Goal: Task Accomplishment & Management: Complete application form

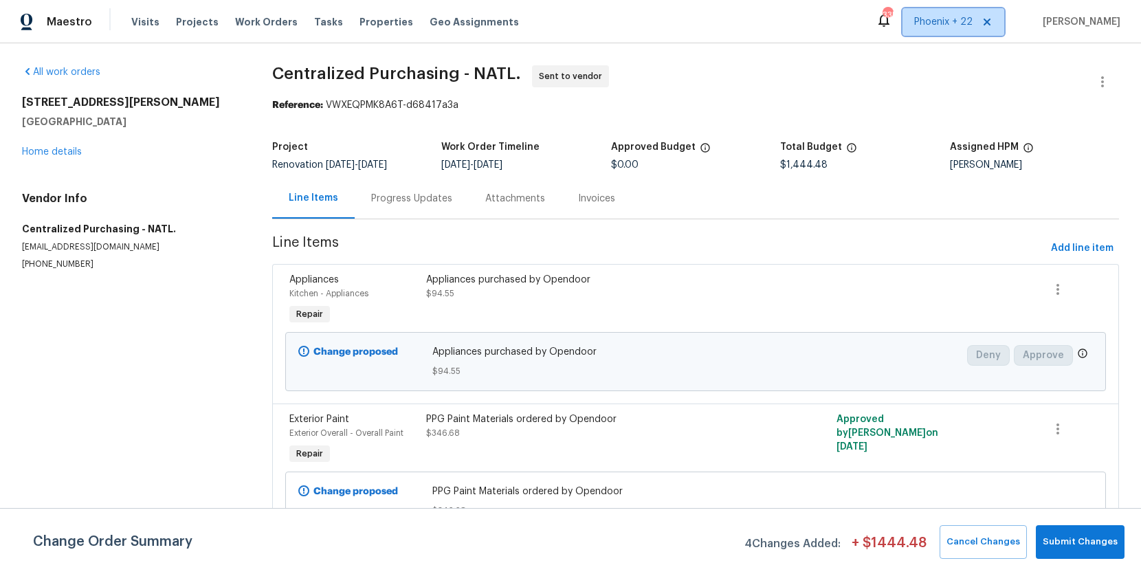
drag, startPoint x: 948, startPoint y: 26, endPoint x: 944, endPoint y: 40, distance: 14.3
click at [948, 26] on span "Phoenix + 22" at bounding box center [943, 22] width 58 height 14
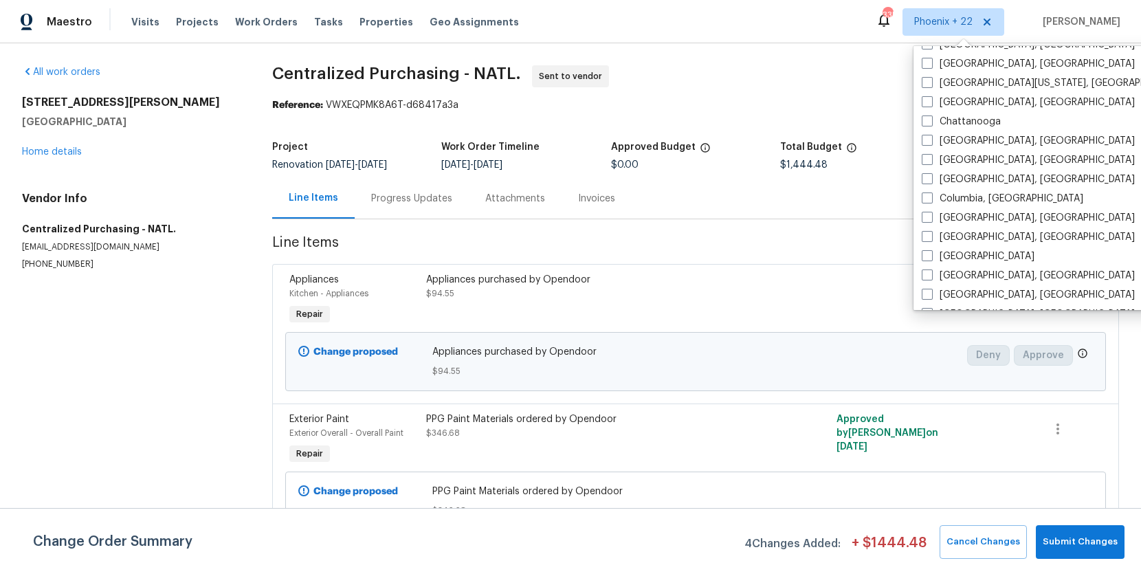
scroll to position [921, 0]
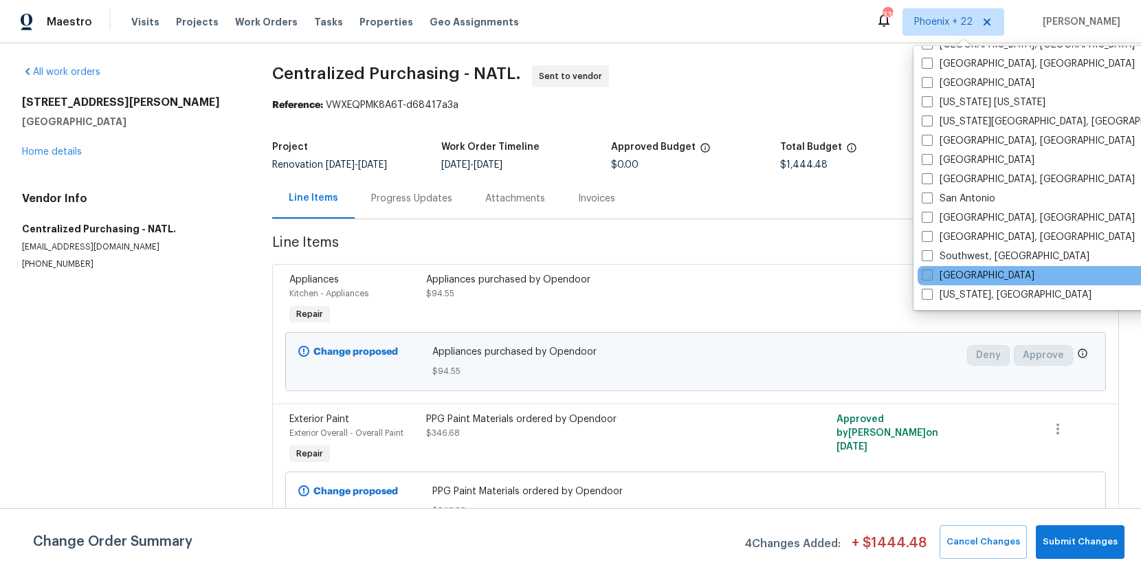
click at [932, 281] on label "[GEOGRAPHIC_DATA]" at bounding box center [977, 276] width 113 height 14
click at [930, 278] on input "[GEOGRAPHIC_DATA]" at bounding box center [925, 273] width 9 height 9
checkbox input "true"
click at [235, 24] on span "Work Orders" at bounding box center [266, 22] width 63 height 14
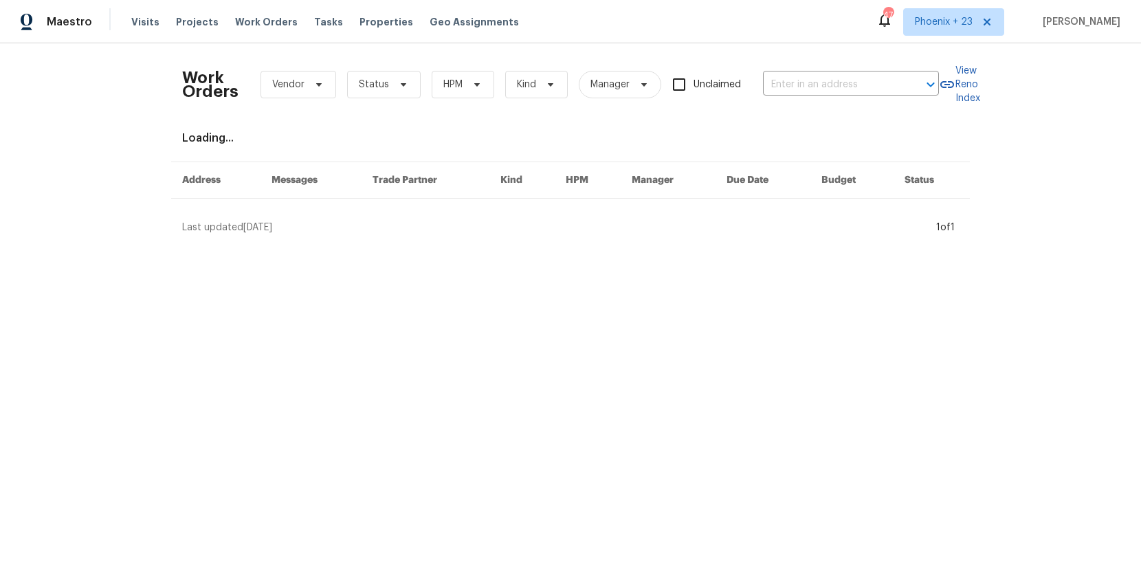
drag, startPoint x: 733, startPoint y: 72, endPoint x: 758, endPoint y: 78, distance: 26.2
click at [733, 72] on label "Unclaimed" at bounding box center [702, 84] width 76 height 29
click at [693, 72] on input "Unclaimed" at bounding box center [678, 84] width 29 height 29
checkbox input "true"
click at [779, 80] on input "text" at bounding box center [831, 84] width 137 height 21
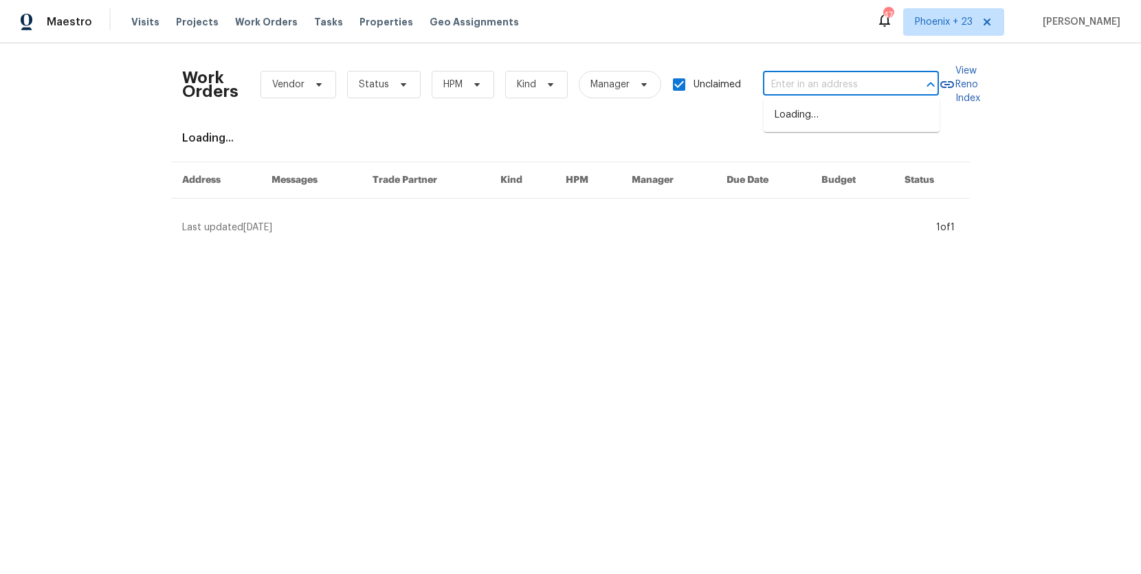
paste input "[STREET_ADDRESS][PERSON_NAME][PERSON_NAME]"
type input "[STREET_ADDRESS][PERSON_NAME][PERSON_NAME]"
click at [682, 89] on input "Unclaimed" at bounding box center [678, 84] width 29 height 29
checkbox input "false"
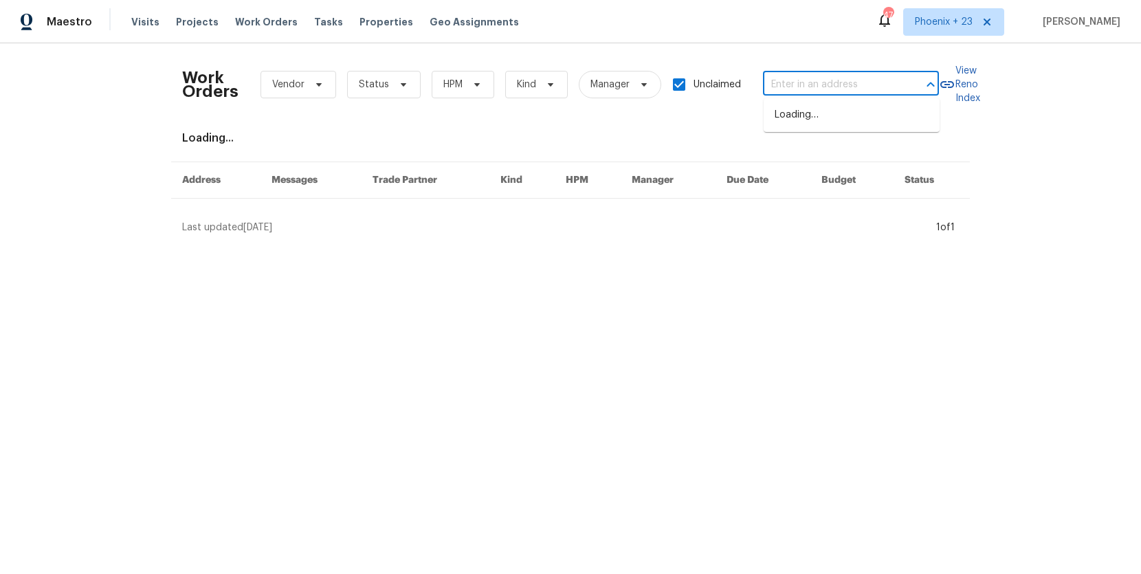
scroll to position [0, 0]
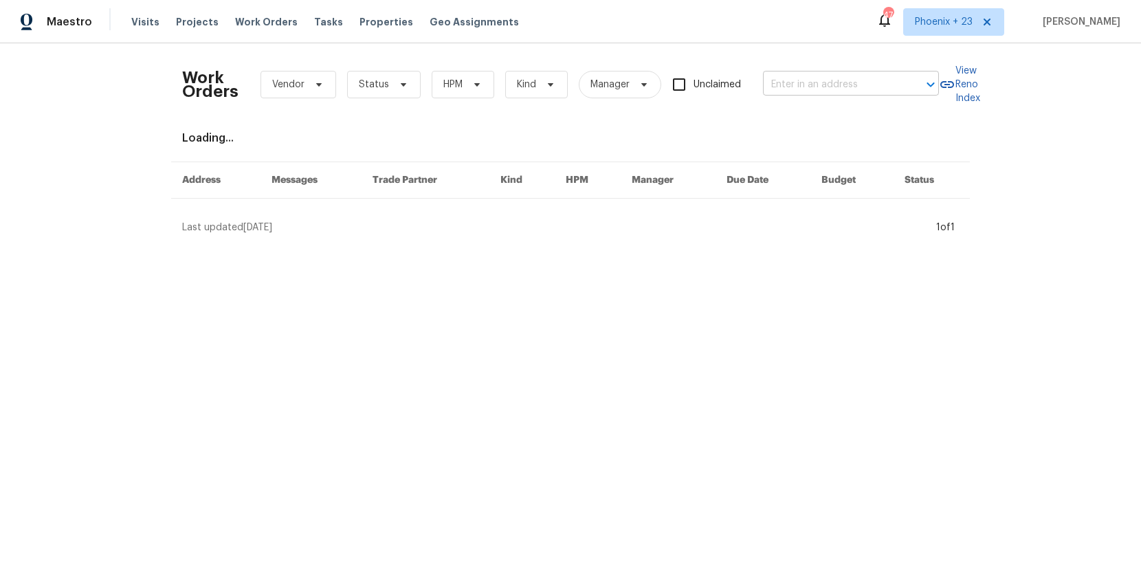
click at [780, 92] on input "text" at bounding box center [831, 84] width 137 height 21
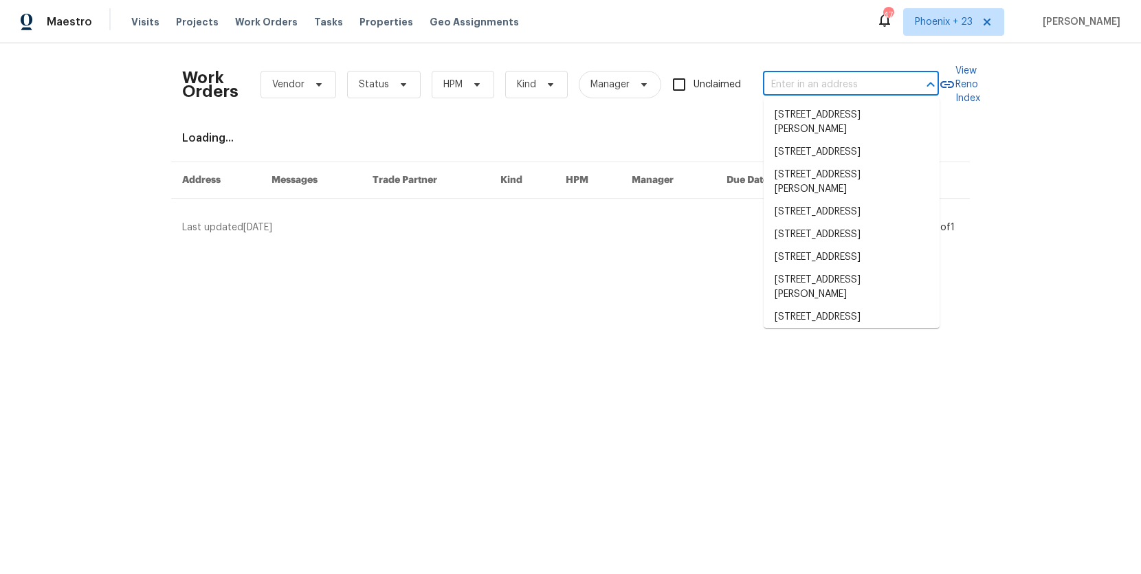
paste input "[STREET_ADDRESS][PERSON_NAME][PERSON_NAME]"
type input "[STREET_ADDRESS][PERSON_NAME][PERSON_NAME]"
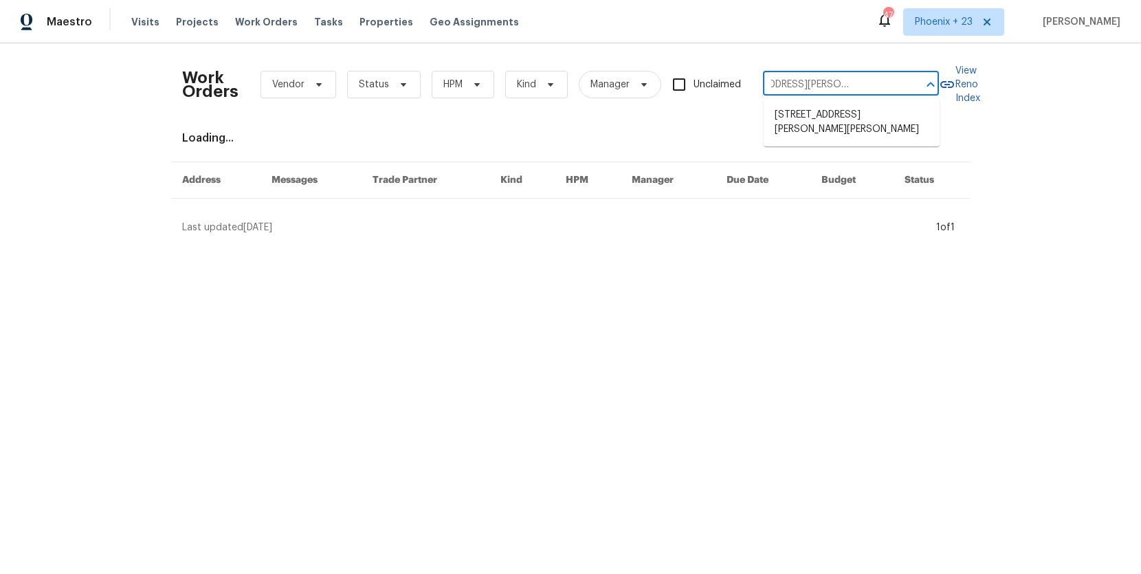
click at [825, 123] on li "[STREET_ADDRESS][PERSON_NAME][PERSON_NAME]" at bounding box center [851, 122] width 176 height 37
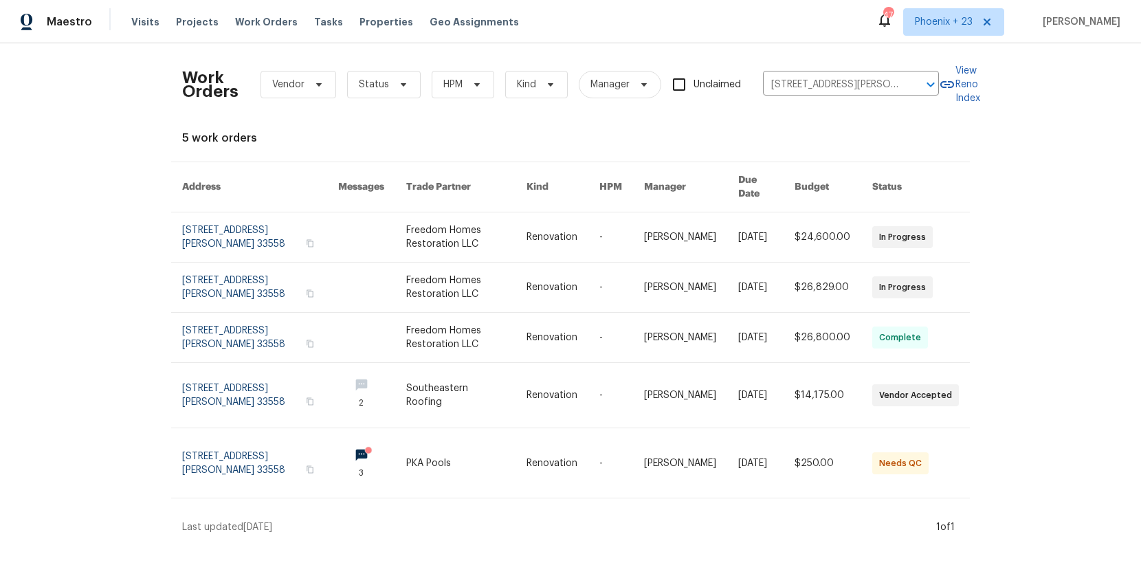
click at [409, 266] on link at bounding box center [466, 286] width 120 height 49
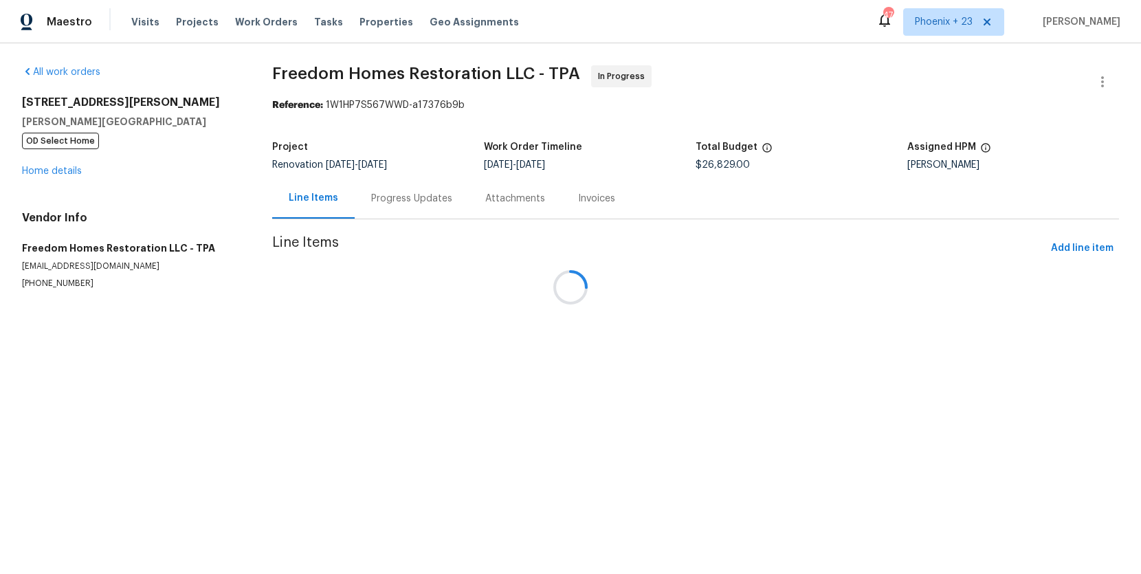
click at [56, 155] on div at bounding box center [570, 287] width 1141 height 574
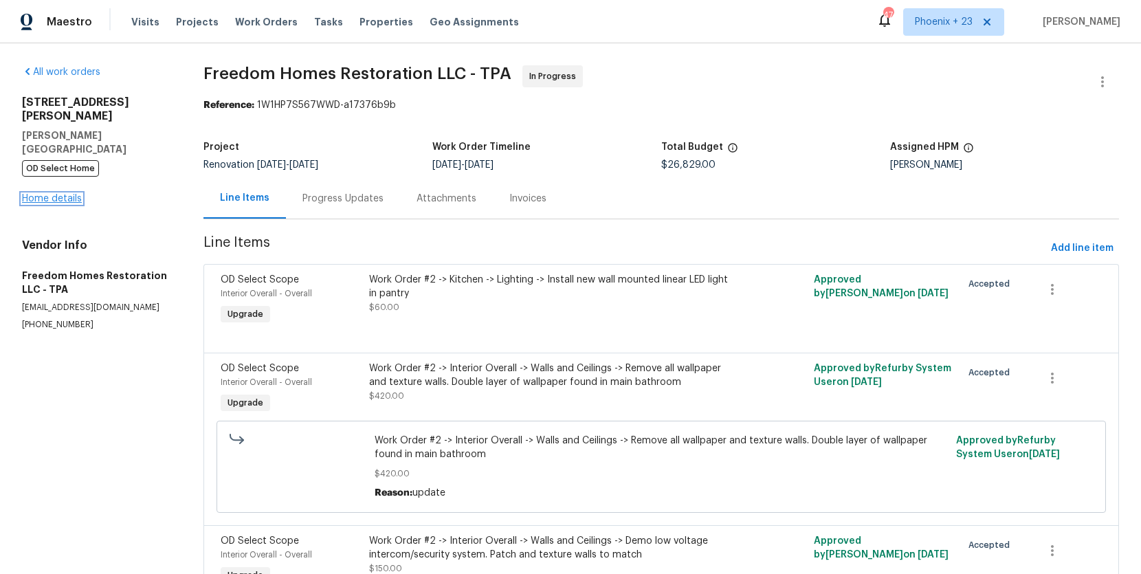
click at [58, 194] on link "Home details" at bounding box center [52, 199] width 60 height 10
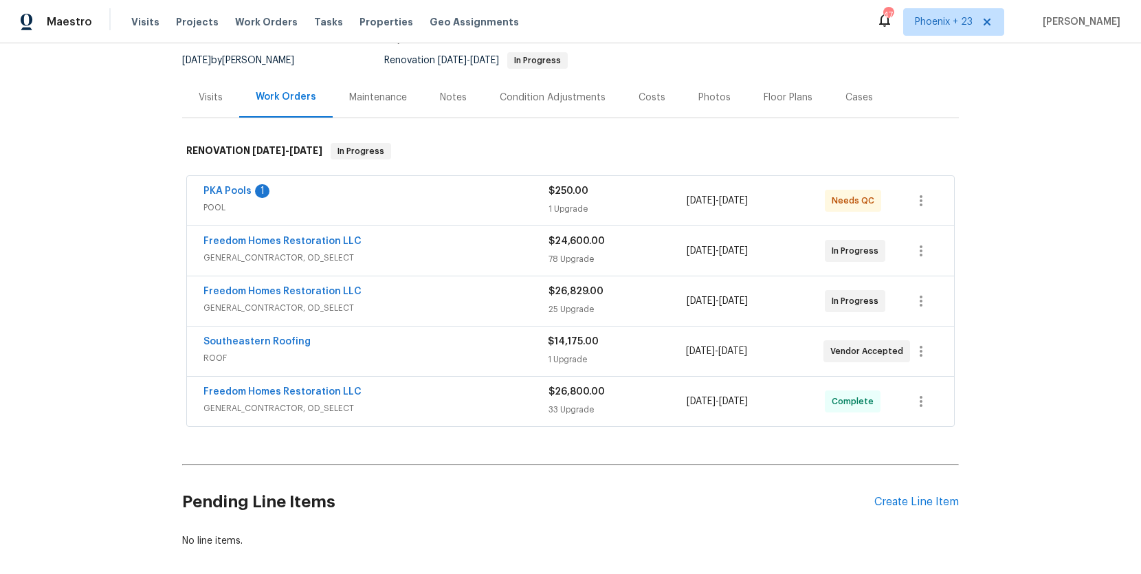
scroll to position [199, 0]
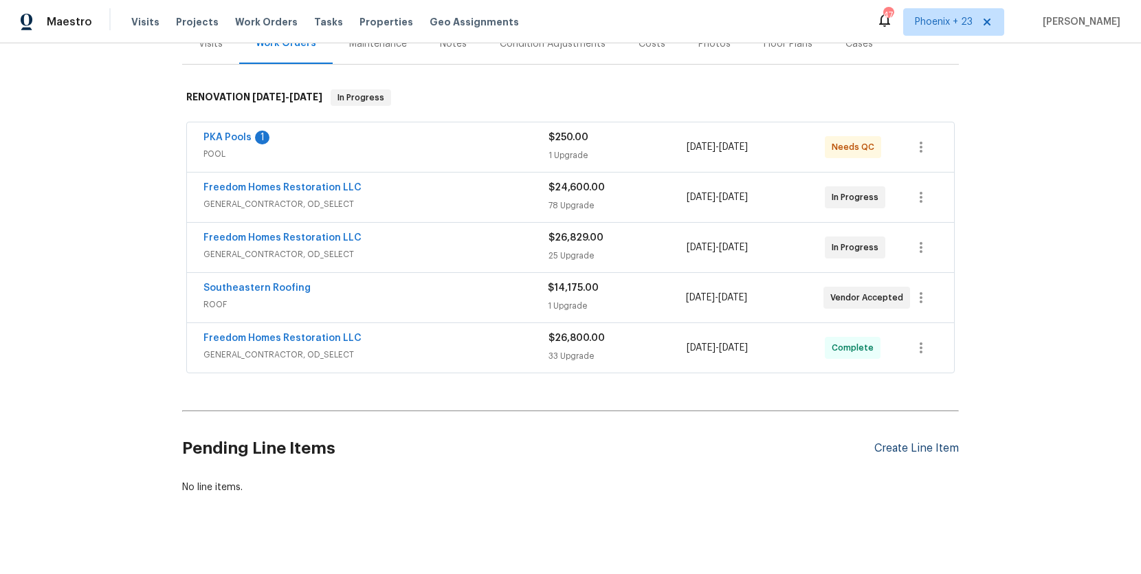
click at [931, 442] on div "Create Line Item" at bounding box center [916, 448] width 85 height 13
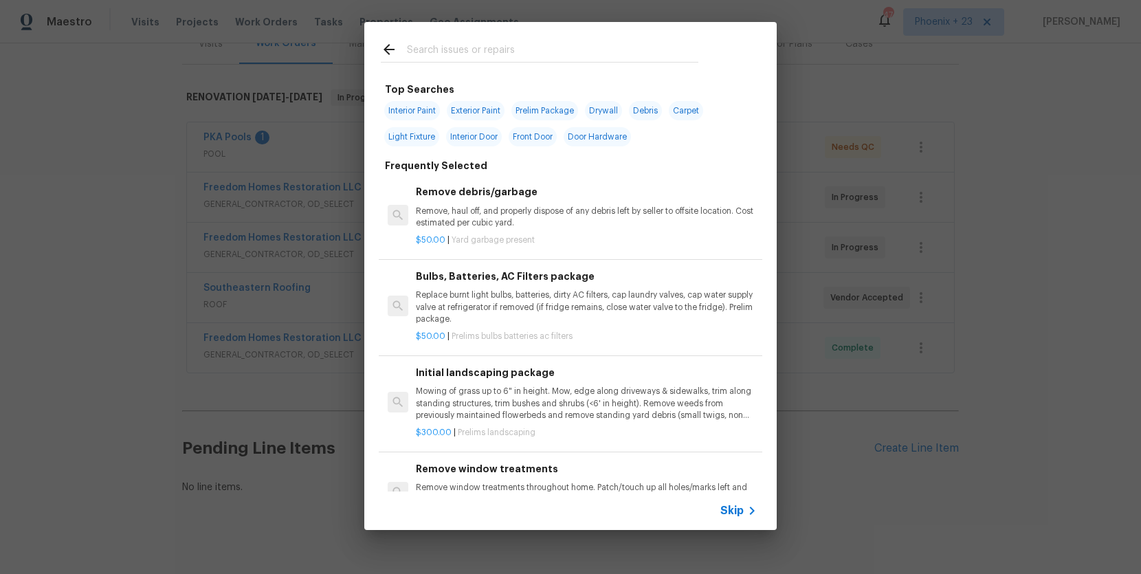
click at [486, 57] on input "text" at bounding box center [552, 51] width 291 height 21
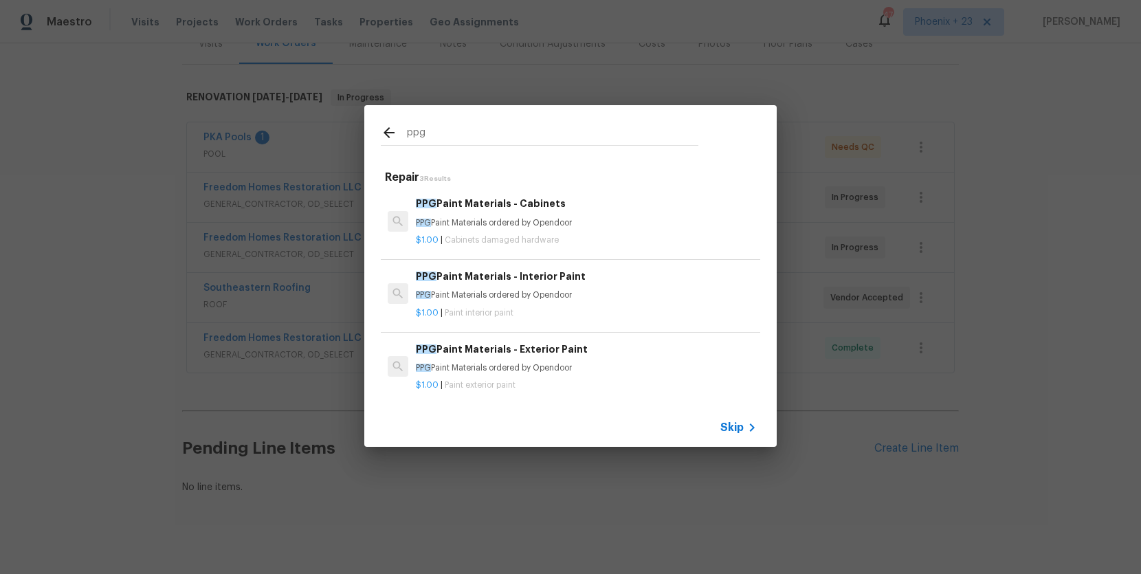
type input "ppg"
click at [581, 224] on p "PPG Paint Materials ordered by Opendoor" at bounding box center [586, 223] width 341 height 12
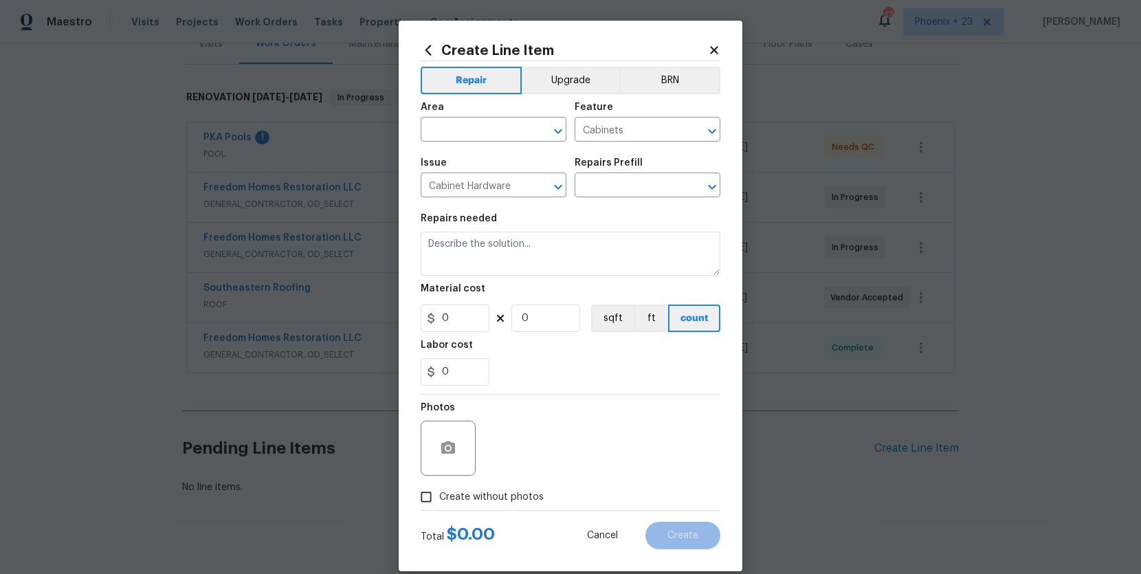
type input "PPG Paint Materials - Cabinets $1.00"
type textarea "PPG Paint Materials ordered by Opendoor"
type input "1"
drag, startPoint x: 482, startPoint y: 115, endPoint x: 481, endPoint y: 126, distance: 11.1
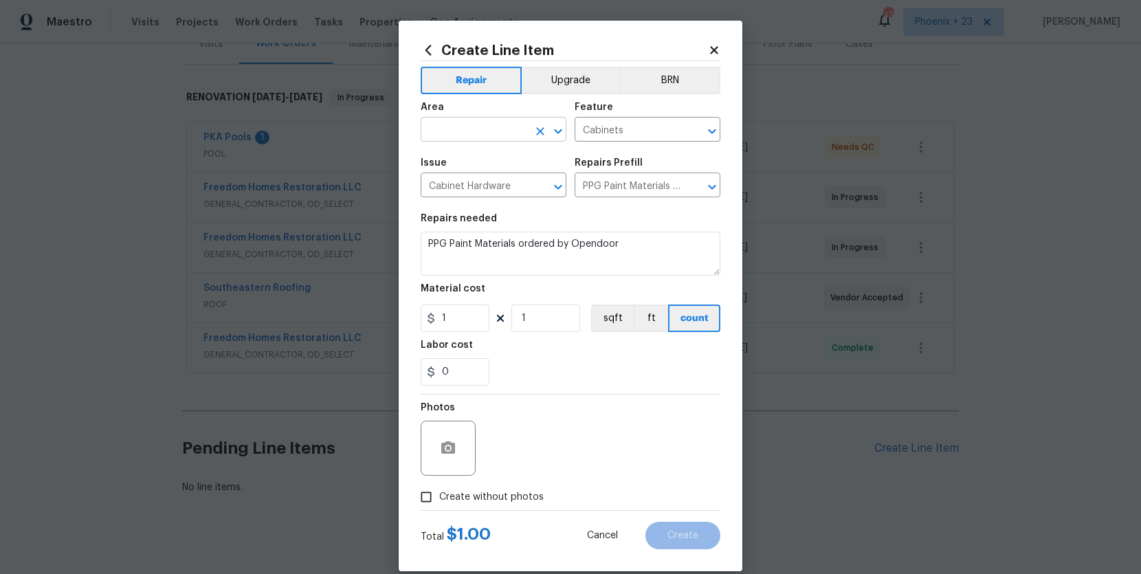
click at [482, 115] on div "Area" at bounding box center [494, 111] width 146 height 18
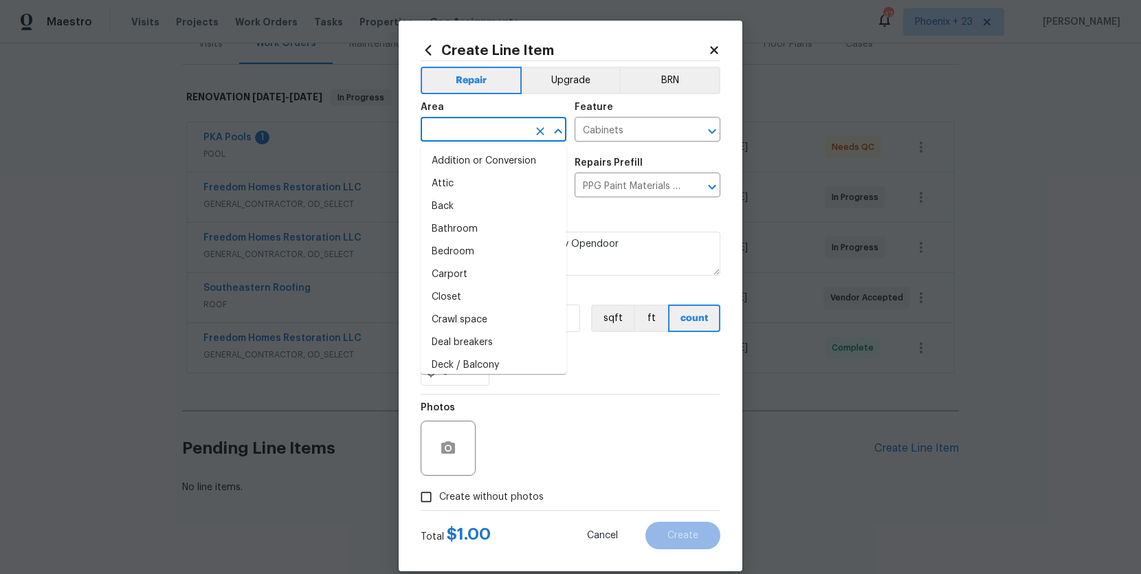
click at [481, 126] on input "text" at bounding box center [474, 130] width 107 height 21
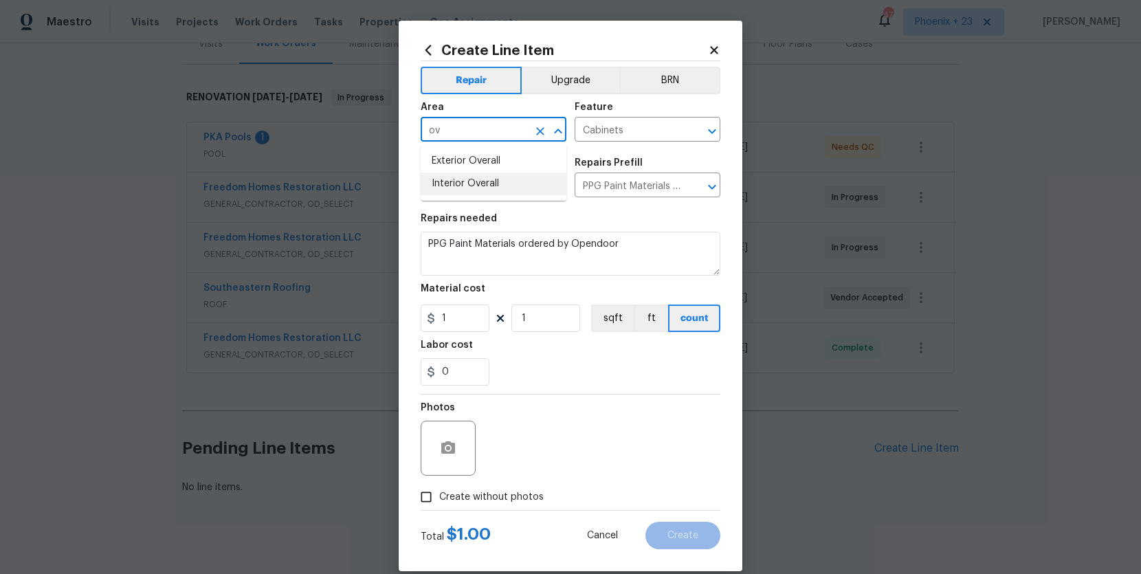
click at [485, 173] on li "Interior Overall" at bounding box center [494, 183] width 146 height 23
type input "Interior Overall"
click at [462, 321] on input "1" at bounding box center [455, 317] width 69 height 27
click at [413, 322] on div "Create Line Item Repair Upgrade BRN Area Interior Overall ​ Feature Cabinets ​ …" at bounding box center [571, 296] width 344 height 550
click at [457, 300] on div "Material cost" at bounding box center [571, 293] width 300 height 18
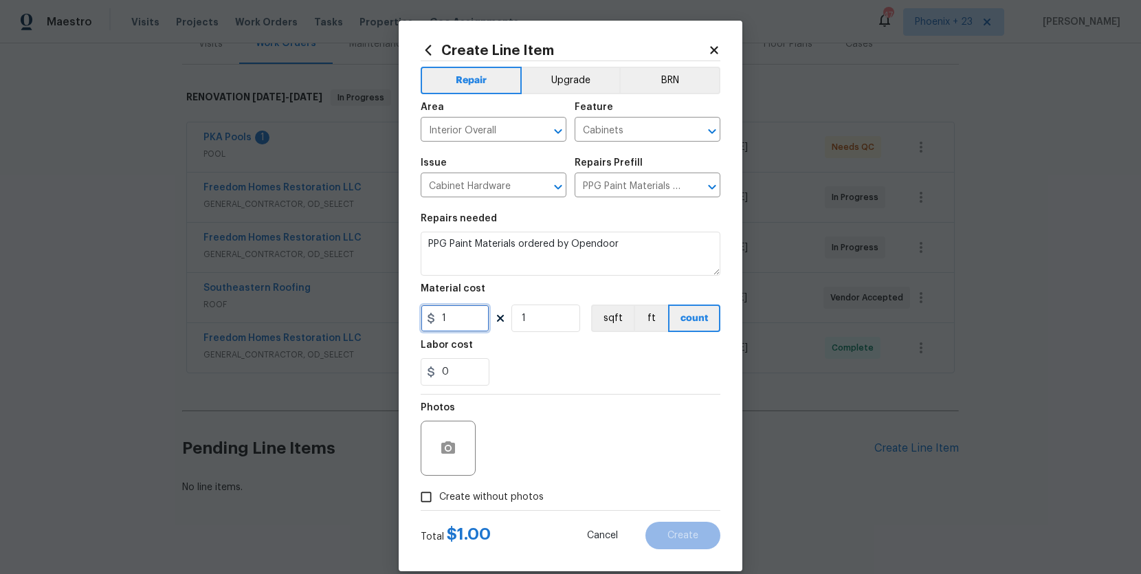
click at [466, 317] on input "1" at bounding box center [455, 317] width 69 height 27
drag, startPoint x: 466, startPoint y: 317, endPoint x: 414, endPoint y: 317, distance: 51.5
click at [414, 317] on div "Create Line Item Repair Upgrade BRN Area Interior Overall ​ Feature Cabinets ​ …" at bounding box center [571, 296] width 344 height 550
type input "490.43"
click at [517, 491] on span "Create without photos" at bounding box center [491, 497] width 104 height 14
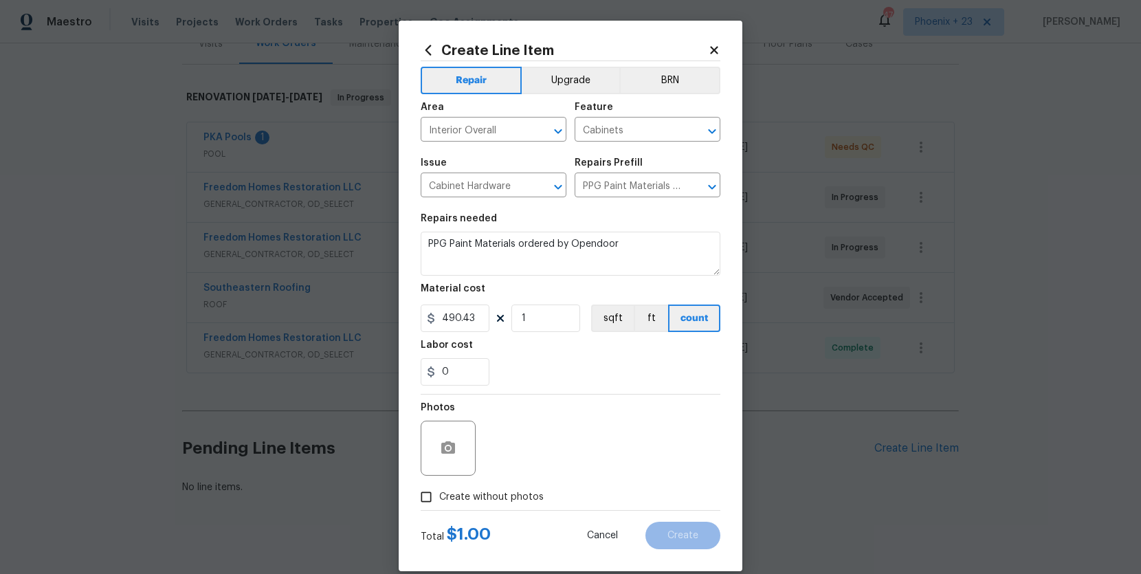
click at [439, 491] on input "Create without photos" at bounding box center [426, 497] width 26 height 26
checkbox input "true"
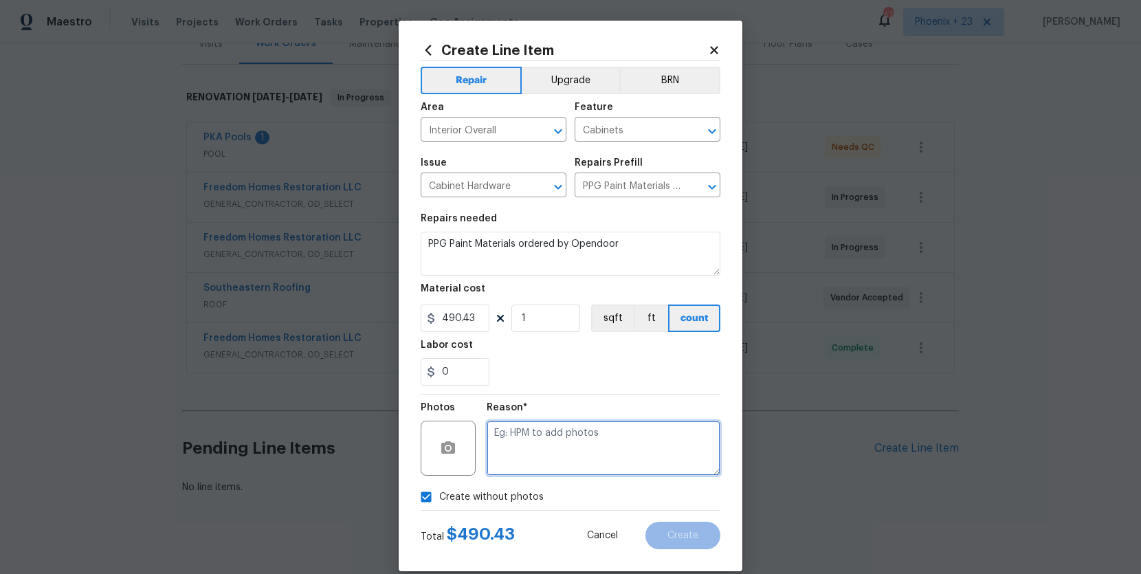
click at [524, 460] on textarea at bounding box center [604, 448] width 234 height 55
type textarea "NA"
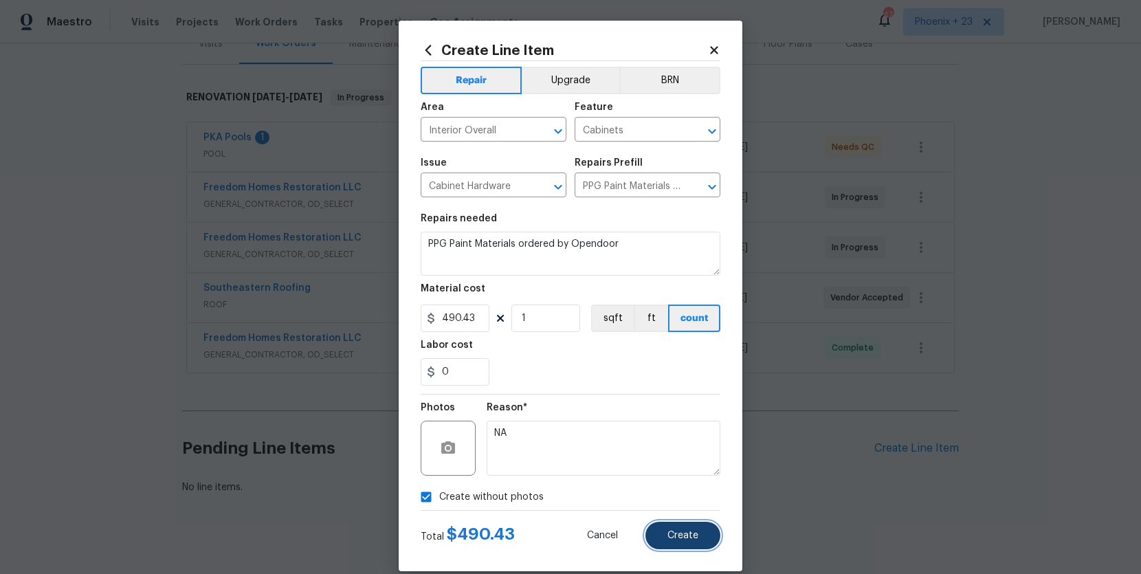
click at [699, 546] on button "Create" at bounding box center [682, 535] width 75 height 27
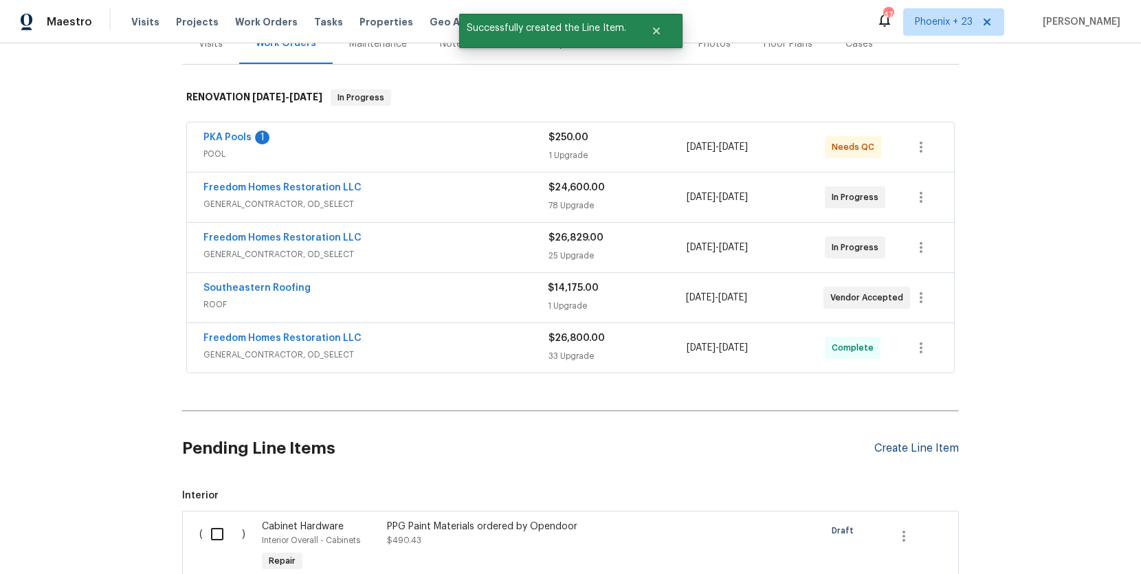
click at [937, 442] on div "Create Line Item" at bounding box center [916, 448] width 85 height 13
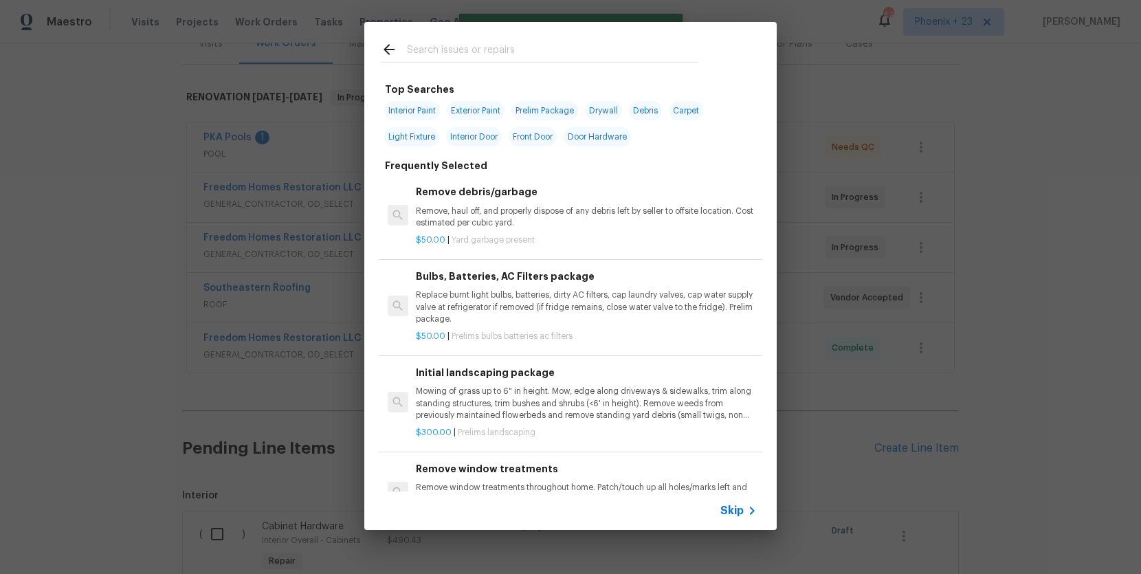
click at [597, 63] on div at bounding box center [539, 62] width 317 height 1
click at [600, 59] on input "text" at bounding box center [552, 51] width 291 height 21
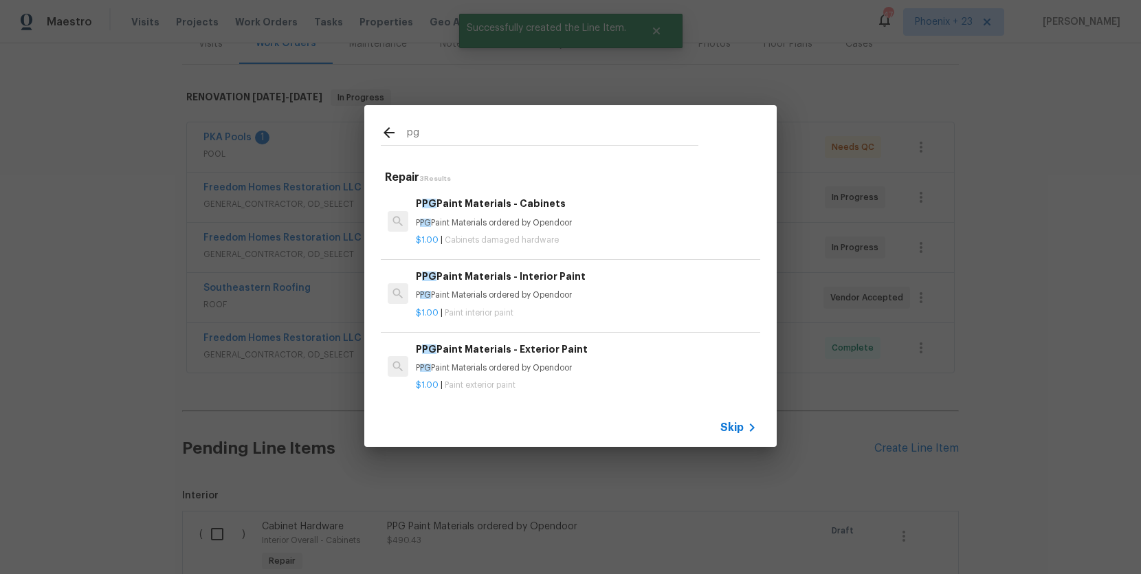
type input "pg"
click at [613, 283] on h6 "P PG Paint Materials - Interior Paint" at bounding box center [586, 276] width 341 height 15
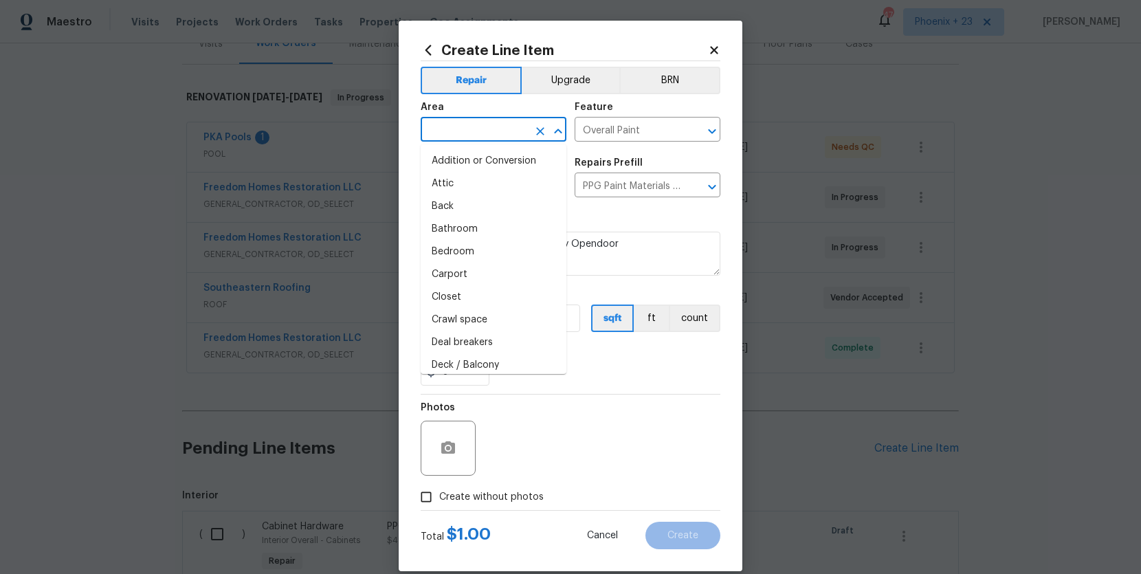
click at [482, 141] on body "Maestro Visits Projects Work Orders Tasks Properties Geo Assignments 474 [GEOGR…" at bounding box center [570, 287] width 1141 height 574
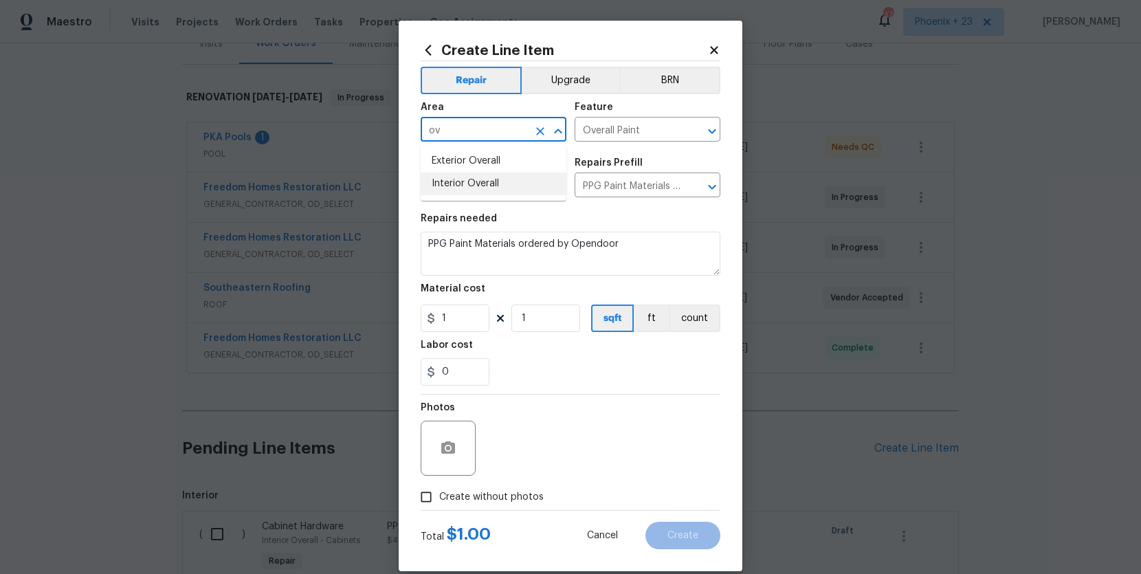
click at [491, 195] on ul "Exterior Overall Interior Overall" at bounding box center [494, 172] width 146 height 56
drag, startPoint x: 481, startPoint y: 187, endPoint x: 478, endPoint y: 234, distance: 47.5
click at [481, 187] on li "Interior Overall" at bounding box center [494, 183] width 146 height 23
type input "Interior Overall"
click at [478, 316] on input "1" at bounding box center [455, 317] width 69 height 27
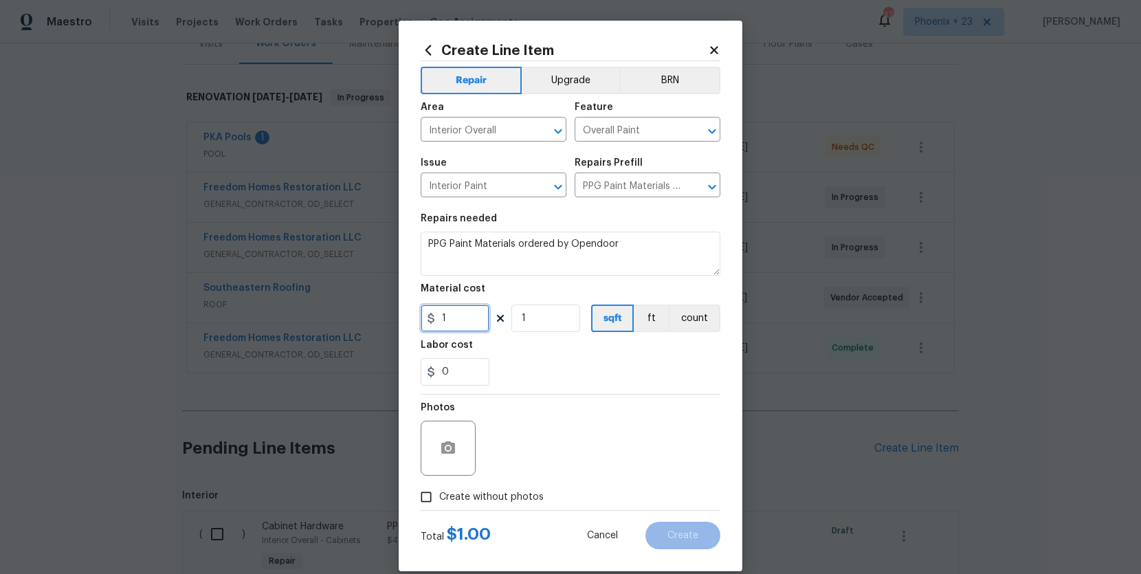
drag, startPoint x: 469, startPoint y: 319, endPoint x: 434, endPoint y: 317, distance: 35.1
click at [434, 317] on div "1" at bounding box center [455, 317] width 69 height 27
type input "1416.73"
drag, startPoint x: 522, startPoint y: 473, endPoint x: 524, endPoint y: 482, distance: 8.5
click at [522, 473] on div "Photos" at bounding box center [571, 438] width 300 height 89
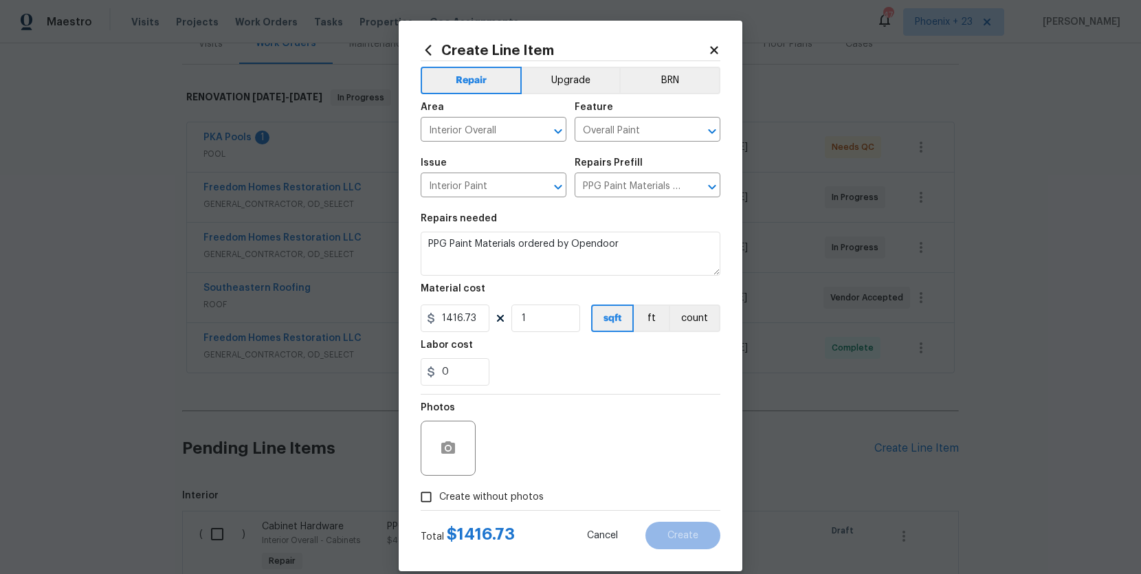
drag, startPoint x: 527, startPoint y: 499, endPoint x: 540, endPoint y: 456, distance: 45.2
click at [528, 497] on span "Create without photos" at bounding box center [491, 497] width 104 height 14
click at [541, 450] on div "Photos" at bounding box center [571, 438] width 300 height 89
click at [528, 498] on span "Create without photos" at bounding box center [491, 497] width 104 height 14
click at [439, 498] on input "Create without photos" at bounding box center [426, 497] width 26 height 26
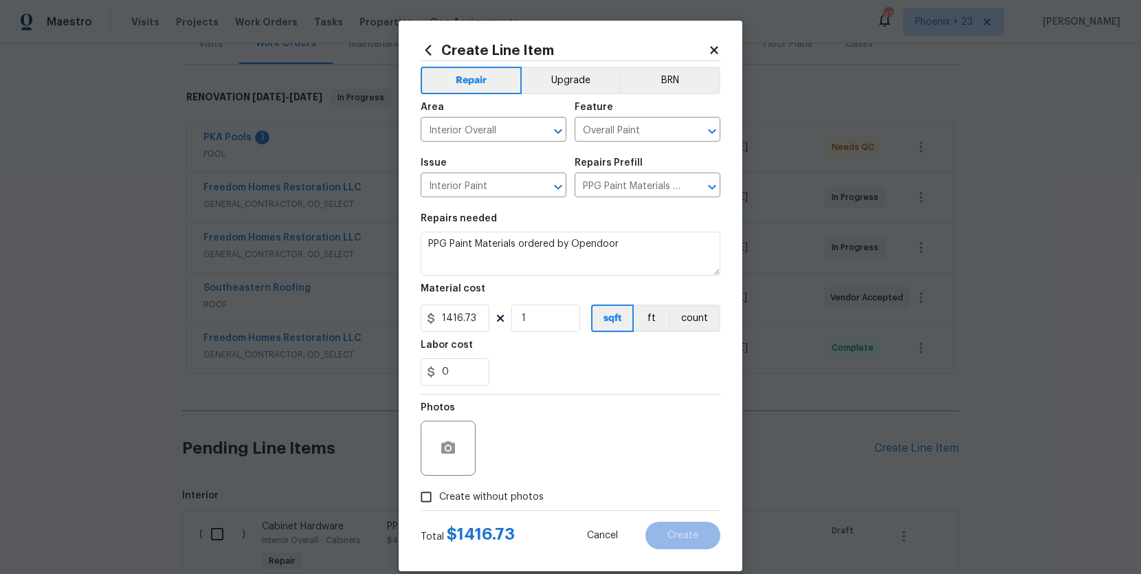
checkbox input "true"
click at [534, 454] on textarea at bounding box center [604, 448] width 234 height 55
type textarea "M"
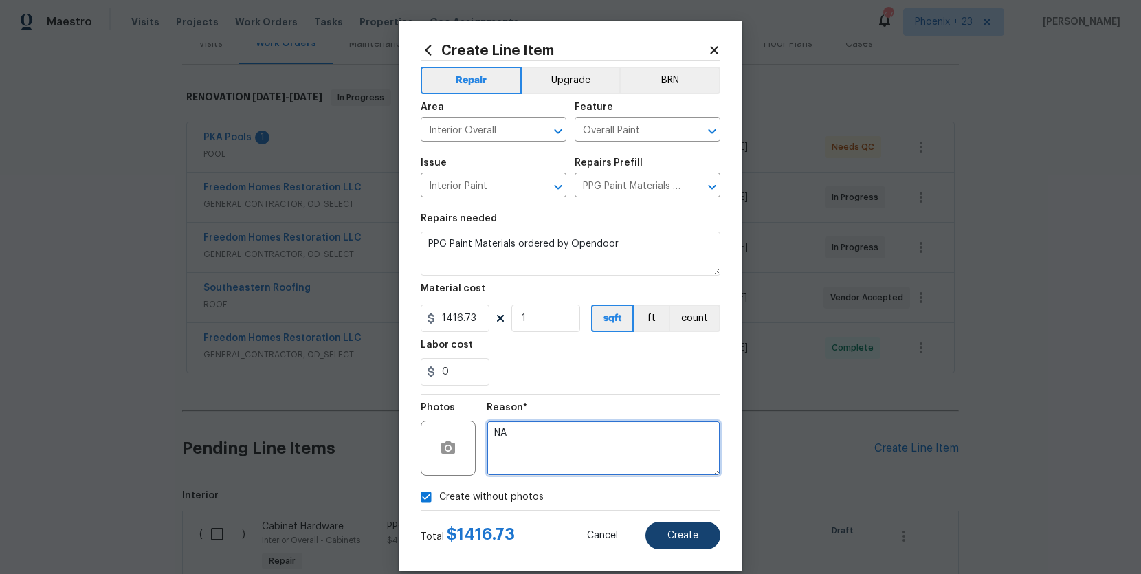
type textarea "NA"
click at [695, 532] on span "Create" at bounding box center [682, 535] width 31 height 10
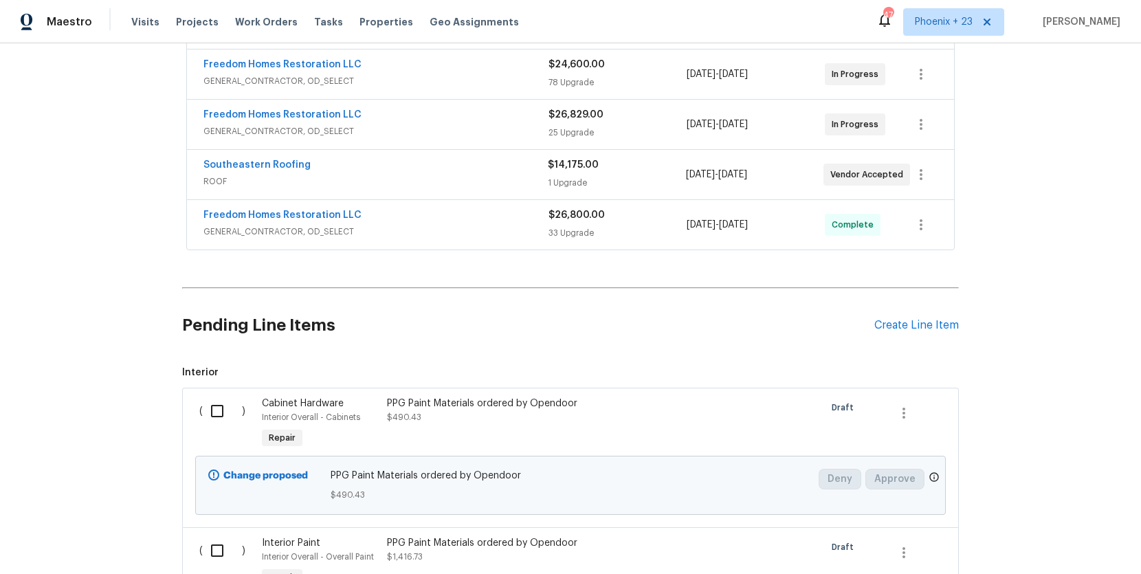
scroll to position [374, 0]
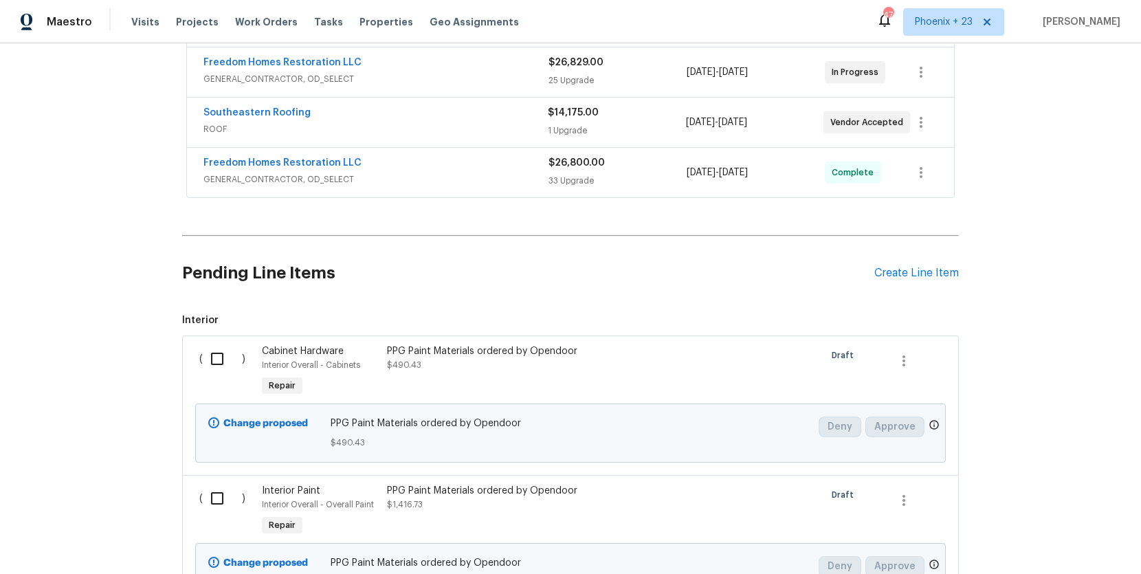
drag, startPoint x: 210, startPoint y: 346, endPoint x: 248, endPoint y: 497, distance: 156.0
click at [210, 347] on input "checkbox" at bounding box center [222, 358] width 39 height 29
checkbox input "true"
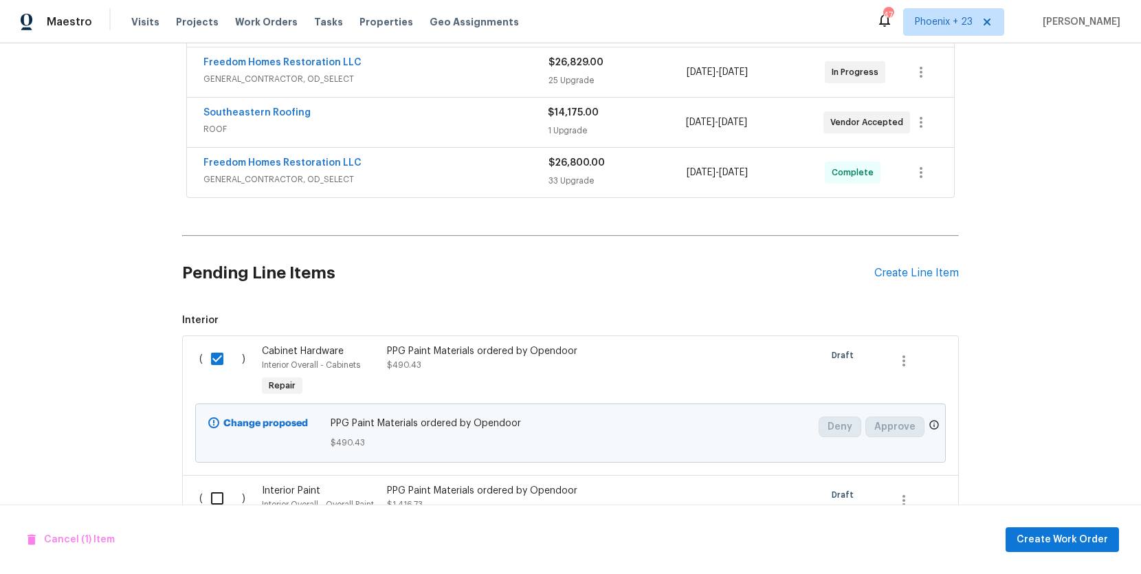
drag, startPoint x: 215, startPoint y: 482, endPoint x: 631, endPoint y: 389, distance: 426.0
click at [227, 484] on input "checkbox" at bounding box center [222, 498] width 39 height 29
checkbox input "true"
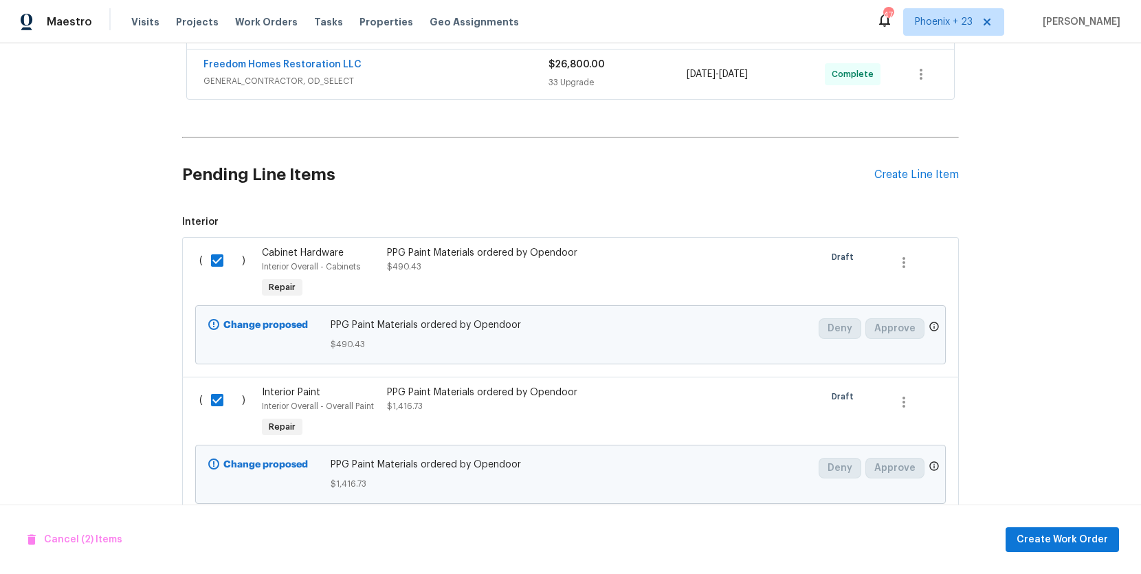
scroll to position [495, 0]
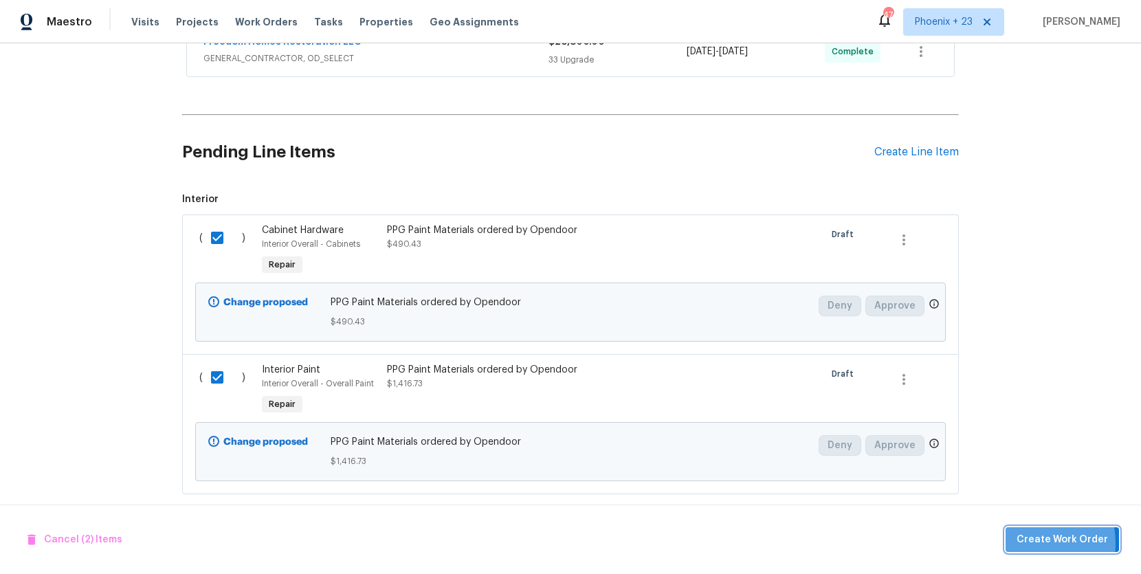
click at [1029, 543] on span "Create Work Order" at bounding box center [1061, 539] width 91 height 17
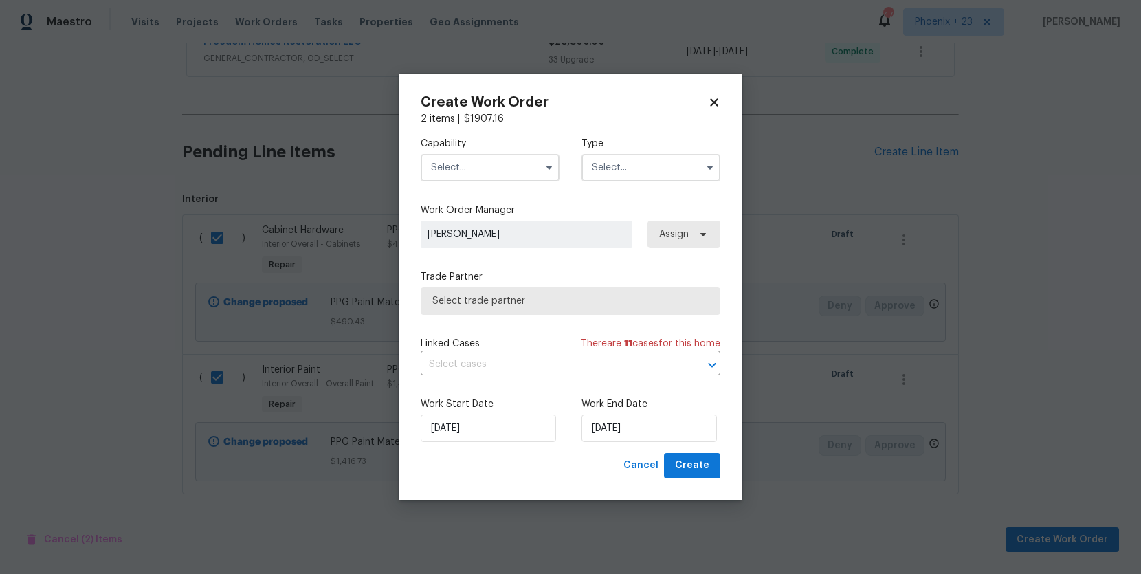
click at [533, 172] on input "text" at bounding box center [490, 167] width 139 height 27
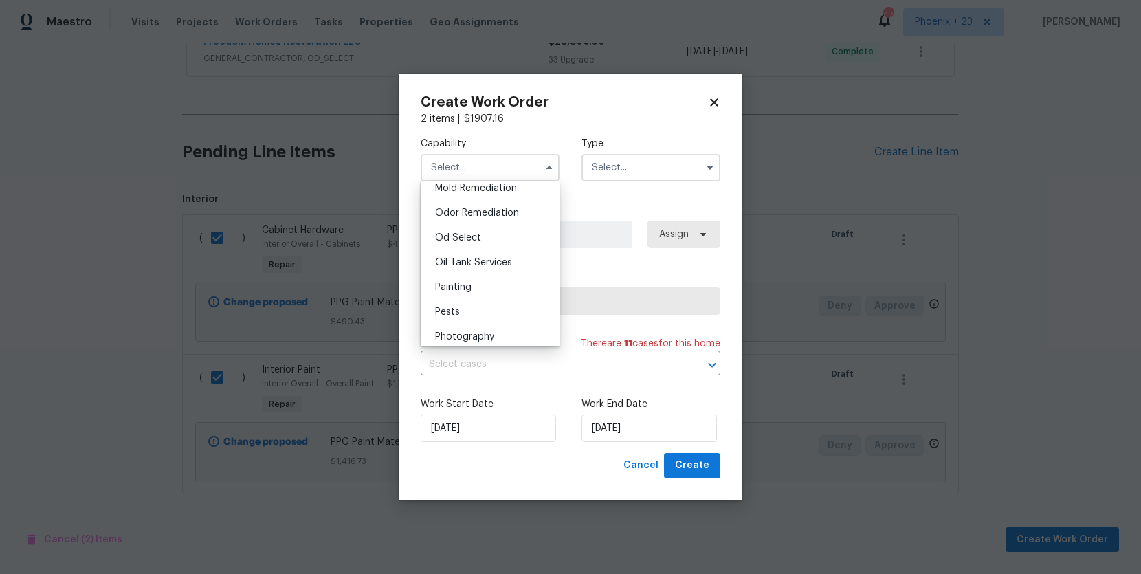
scroll to position [1075, 0]
click at [493, 269] on div "Painting" at bounding box center [490, 276] width 132 height 25
type input "Painting"
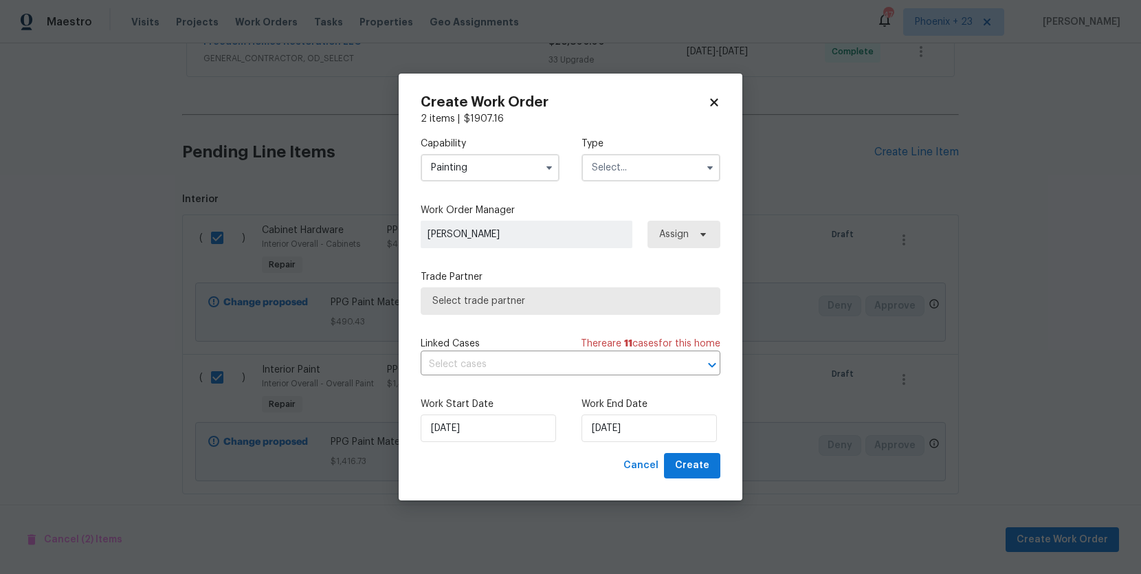
drag, startPoint x: 596, startPoint y: 168, endPoint x: 597, endPoint y: 177, distance: 9.0
click at [596, 171] on input "text" at bounding box center [650, 167] width 139 height 27
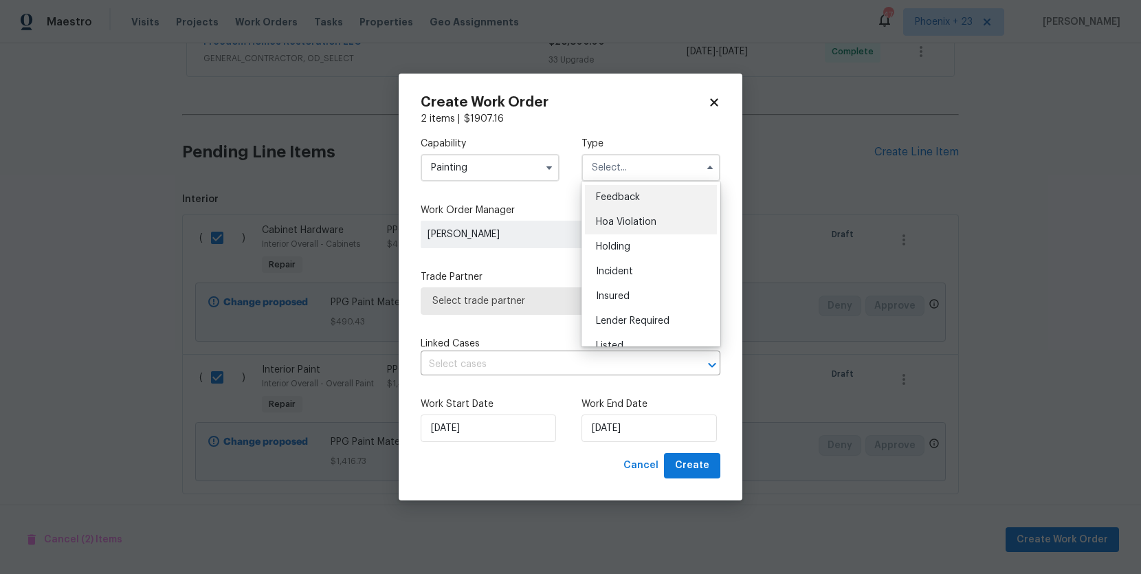
scroll to position [236, 0]
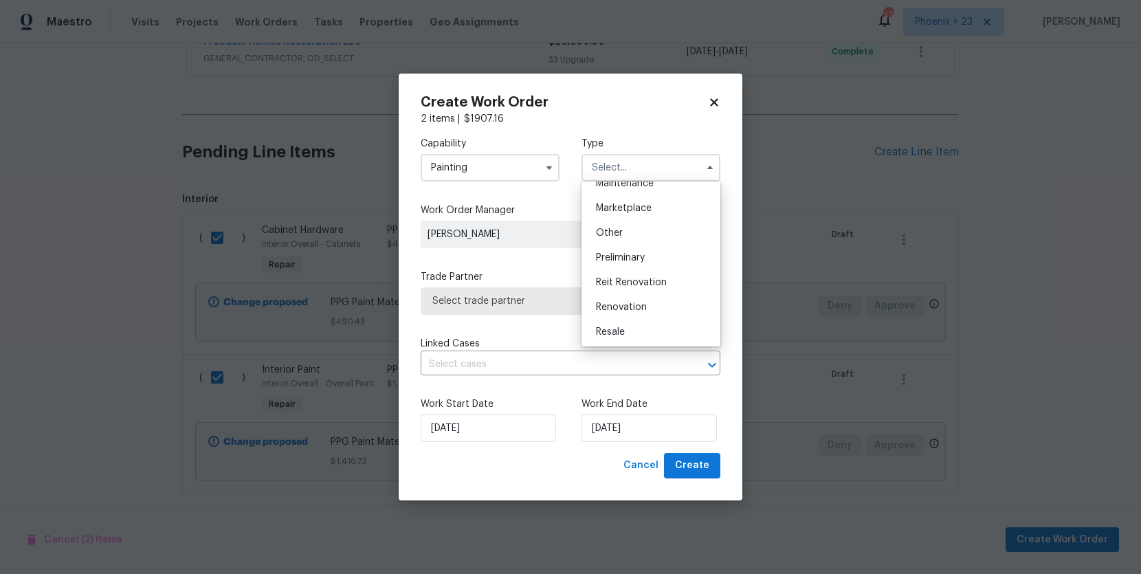
click at [608, 211] on span "Marketplace" at bounding box center [624, 208] width 56 height 10
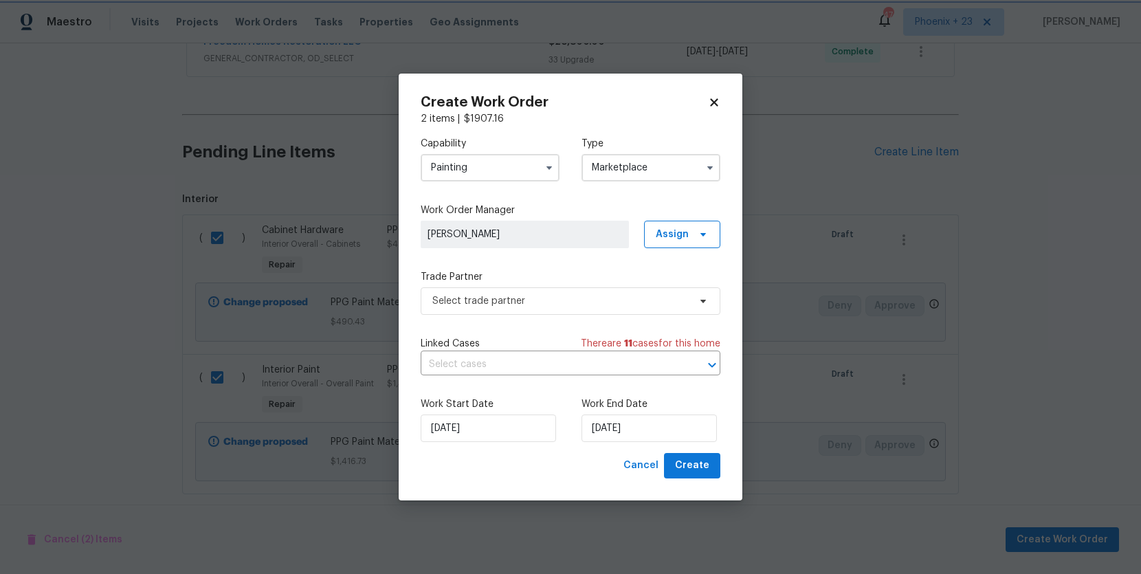
scroll to position [0, 0]
click at [625, 158] on input "Marketplace" at bounding box center [650, 167] width 139 height 27
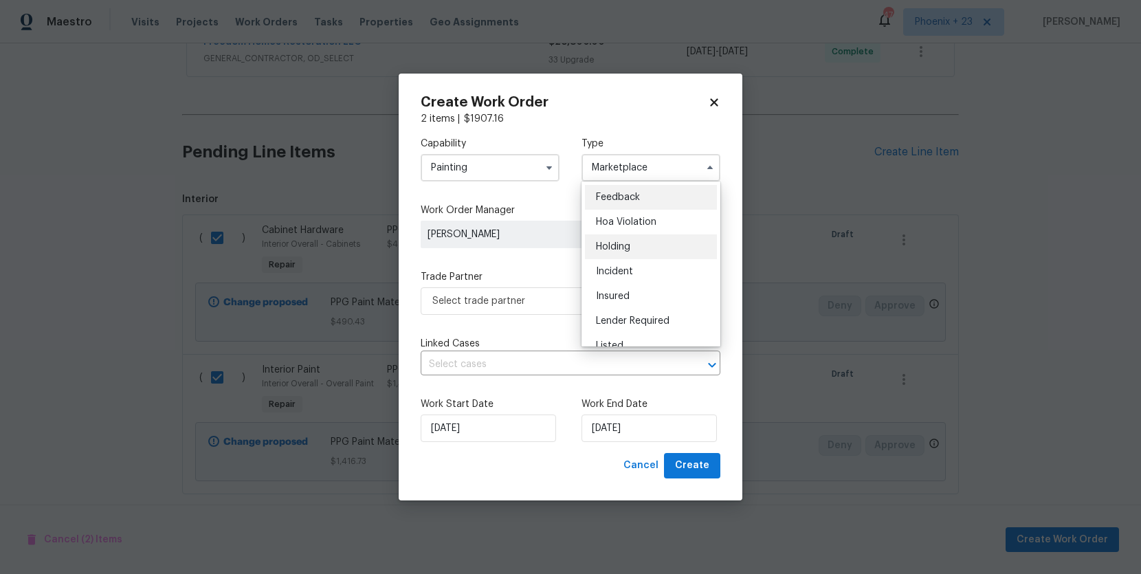
scroll to position [312, 0]
click at [618, 236] on span "Renovation" at bounding box center [621, 232] width 51 height 10
type input "Renovation"
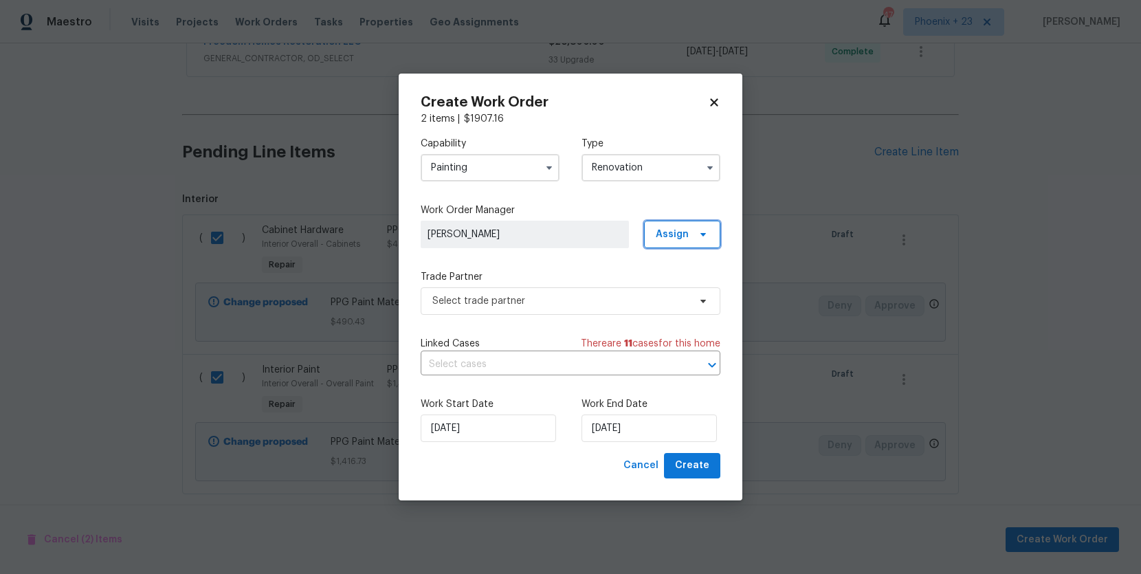
drag, startPoint x: 693, startPoint y: 235, endPoint x: 691, endPoint y: 256, distance: 20.7
click at [693, 235] on span at bounding box center [700, 234] width 15 height 11
click at [689, 289] on div "Assign to me" at bounding box center [684, 293] width 60 height 14
click at [568, 309] on span "Select trade partner" at bounding box center [571, 300] width 300 height 27
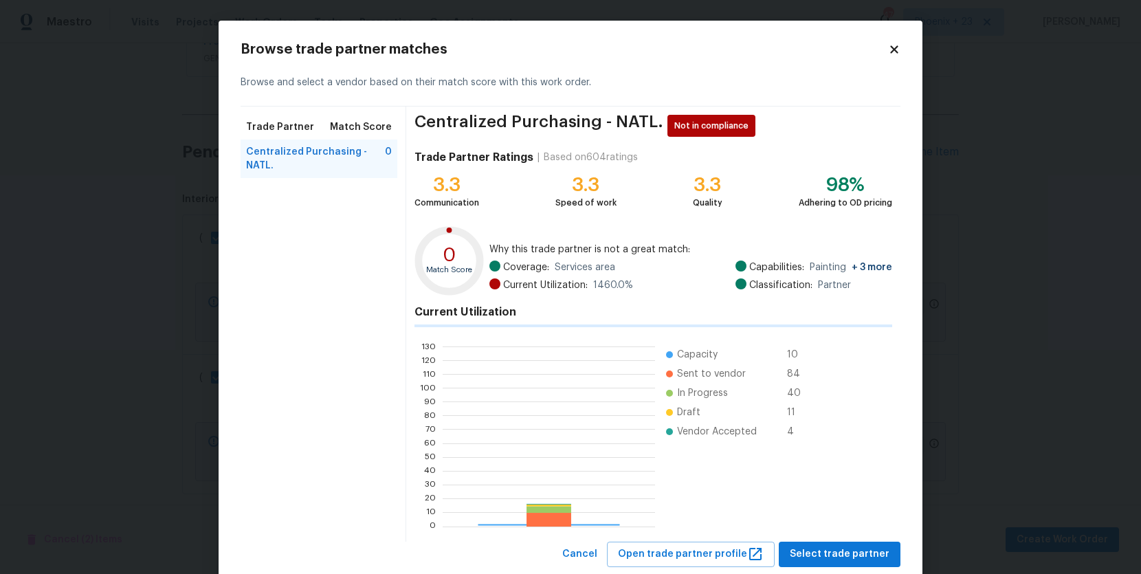
scroll to position [192, 212]
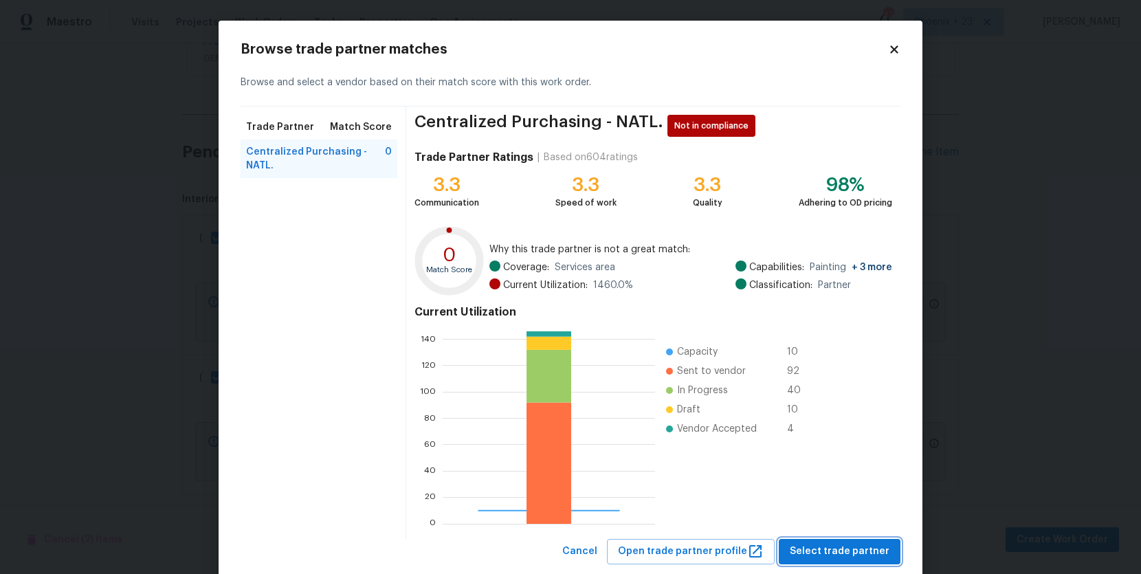
click at [845, 552] on span "Select trade partner" at bounding box center [840, 551] width 100 height 17
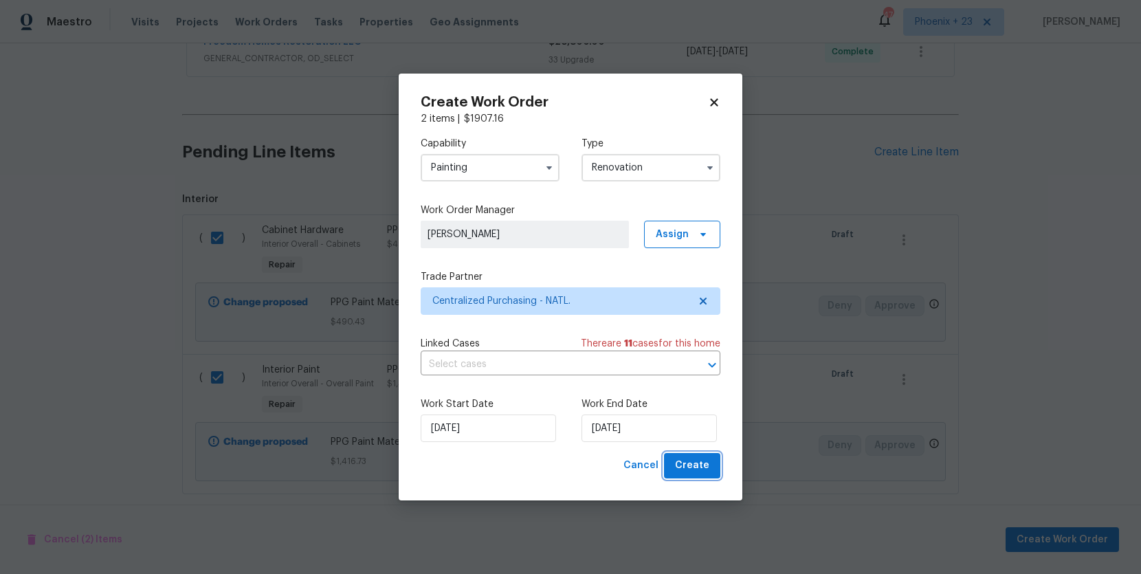
click at [699, 467] on span "Create" at bounding box center [692, 465] width 34 height 17
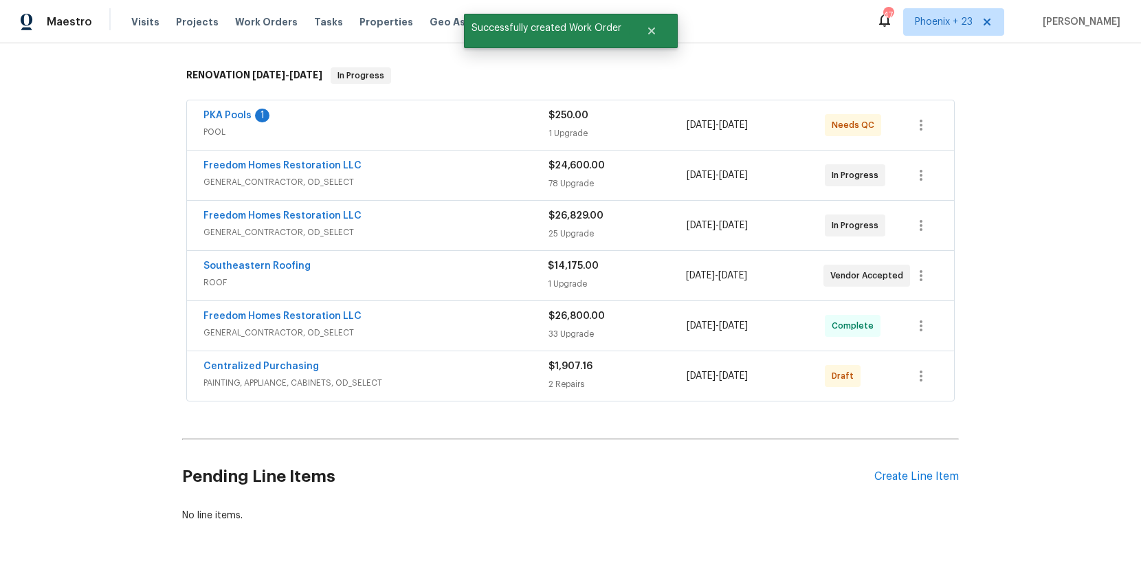
scroll to position [213, 0]
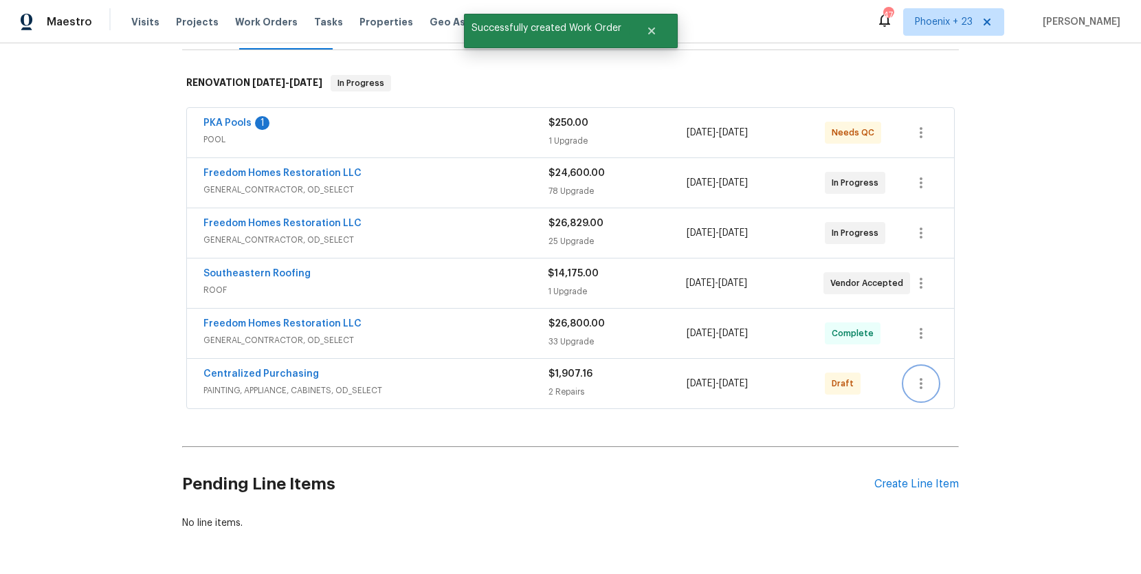
click at [926, 375] on icon "button" at bounding box center [921, 383] width 16 height 16
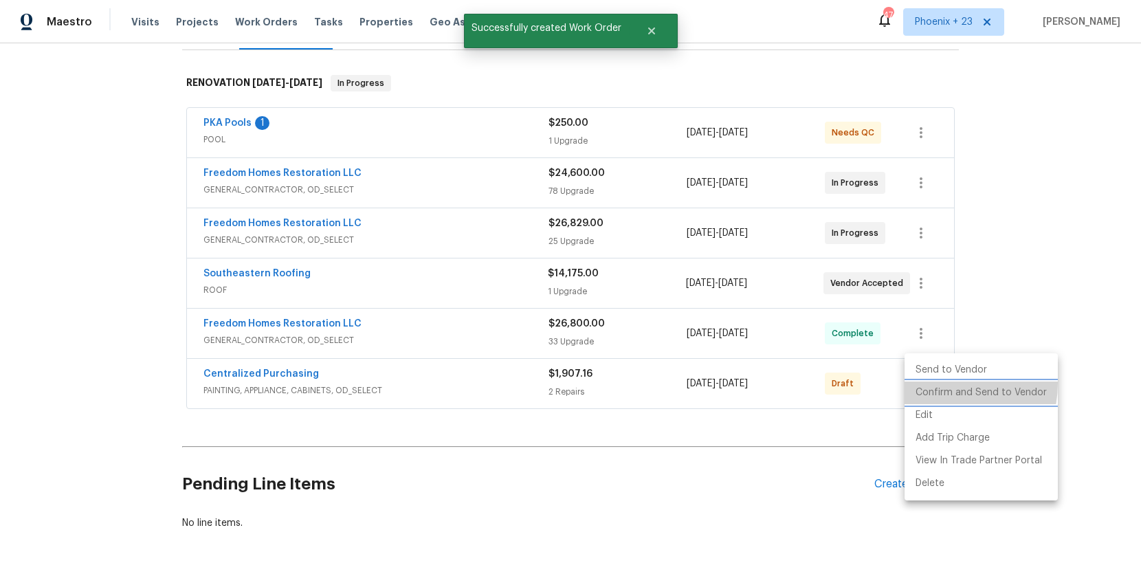
click at [930, 383] on li "Confirm and Send to Vendor" at bounding box center [980, 392] width 153 height 23
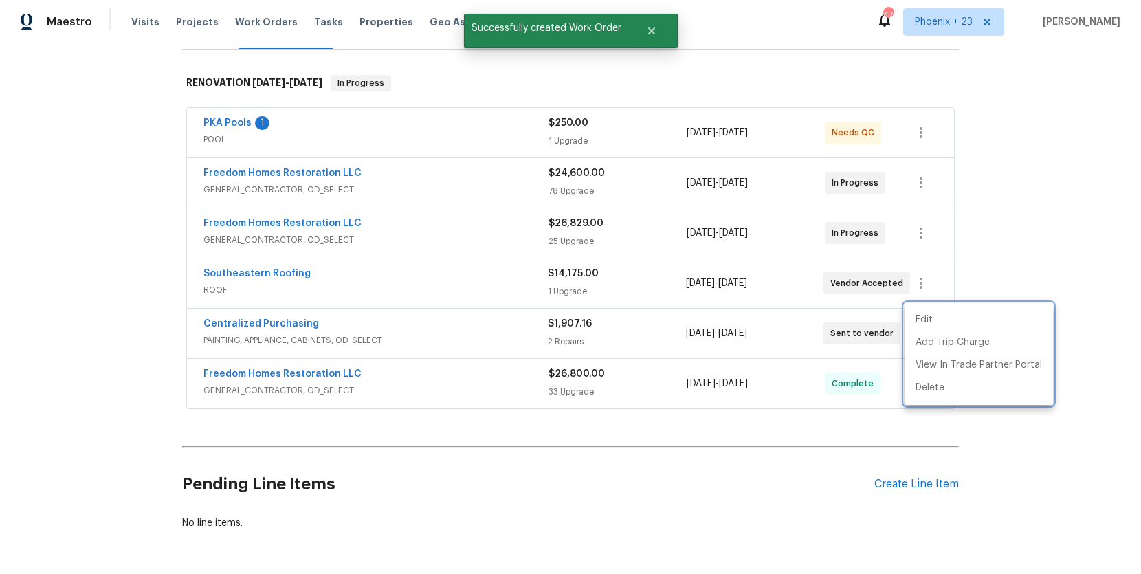
click at [422, 300] on div at bounding box center [570, 287] width 1141 height 574
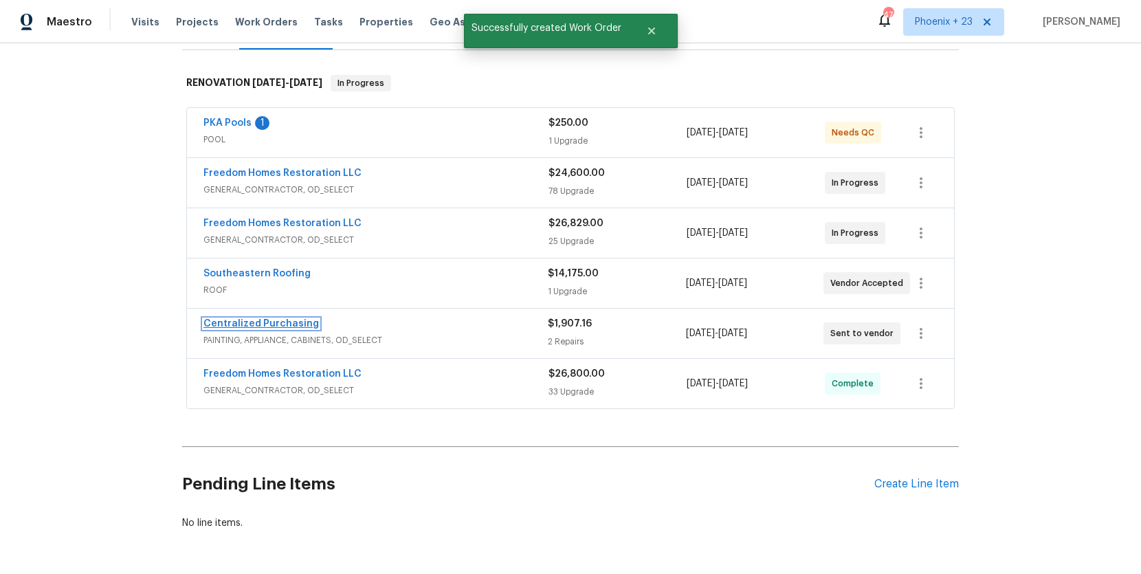
click at [276, 319] on link "Centralized Purchasing" at bounding box center [260, 324] width 115 height 10
